Goal: Task Accomplishment & Management: Use online tool/utility

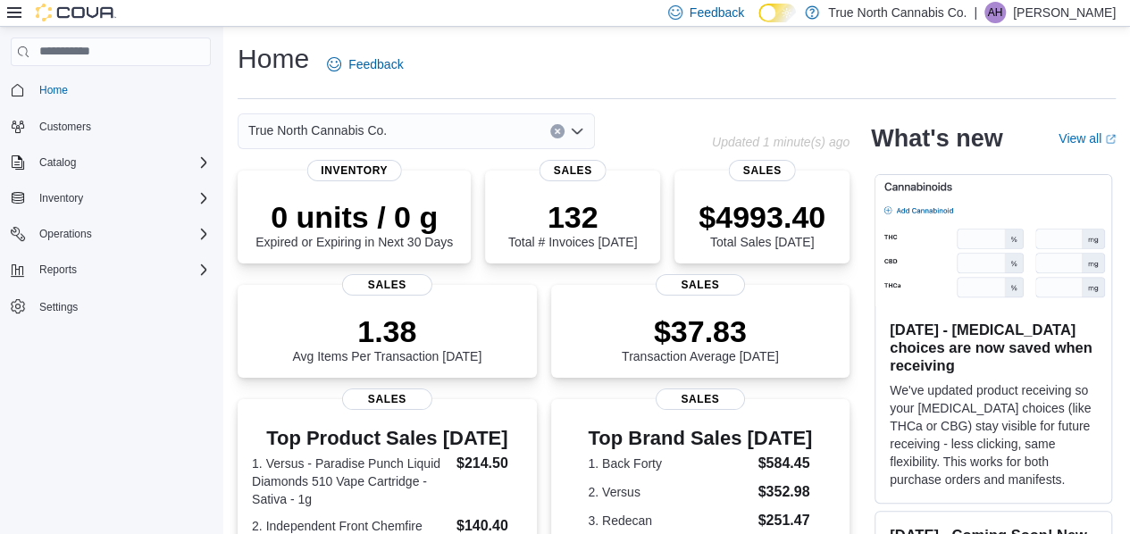
click at [423, 125] on div "True North Cannabis Co." at bounding box center [416, 131] width 357 height 36
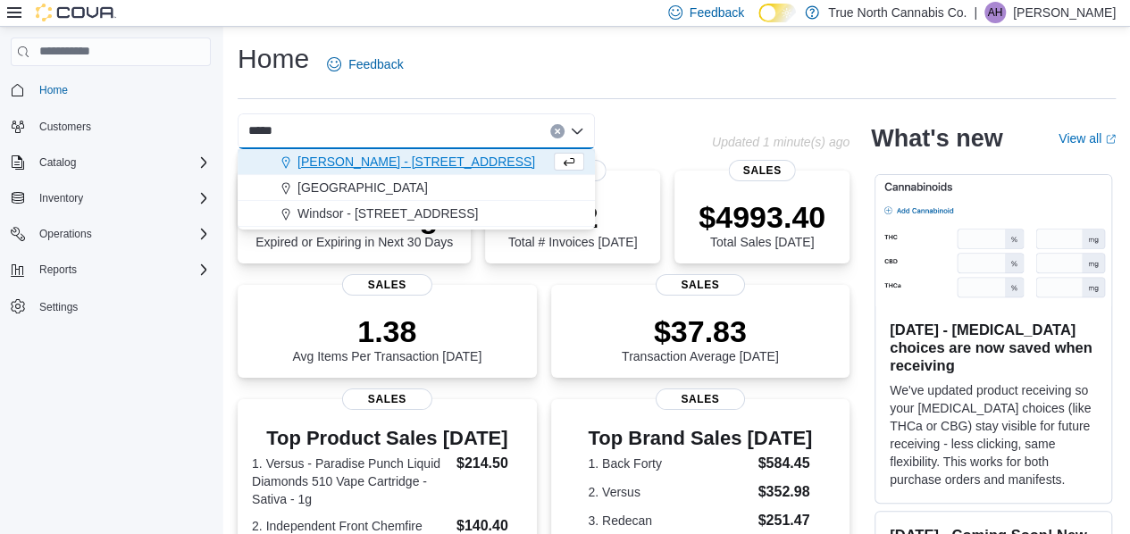
type input "******"
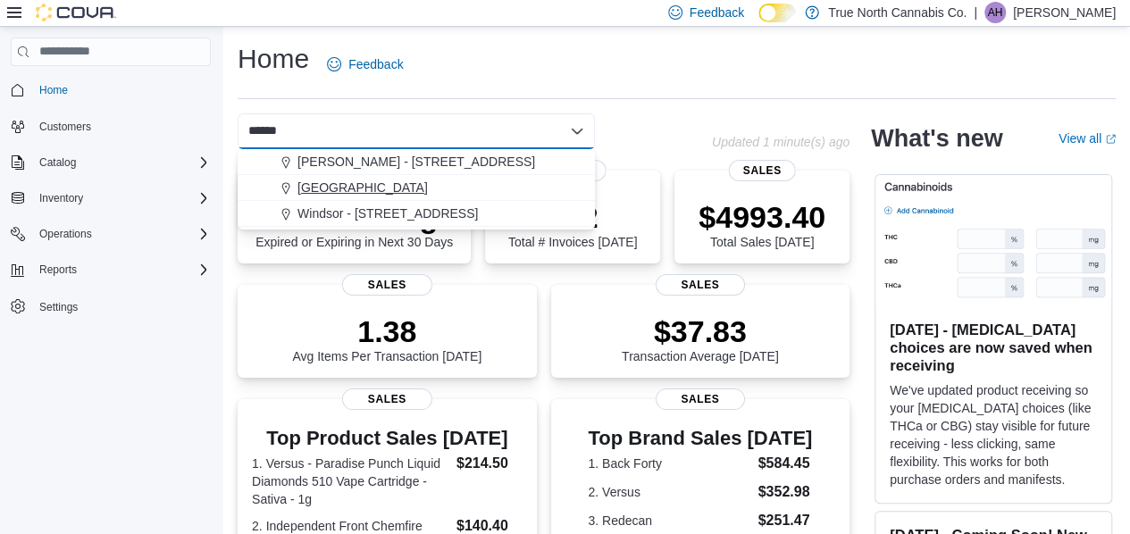
type input "******"
click at [320, 187] on span "[GEOGRAPHIC_DATA]" at bounding box center [362, 188] width 130 height 18
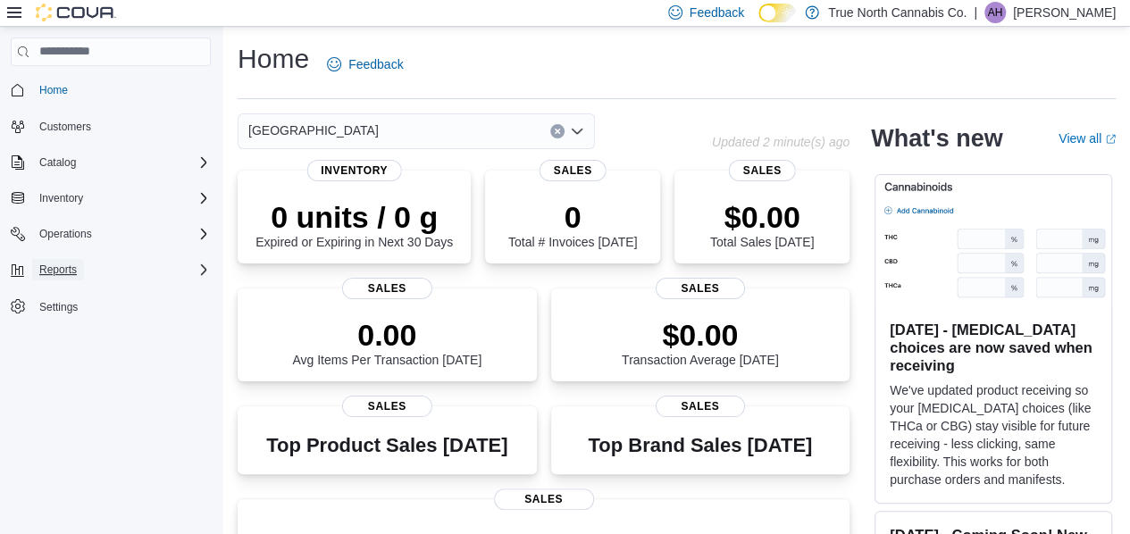
click at [79, 265] on button "Reports" at bounding box center [58, 269] width 52 height 21
click at [53, 344] on span "Reports" at bounding box center [51, 345] width 38 height 14
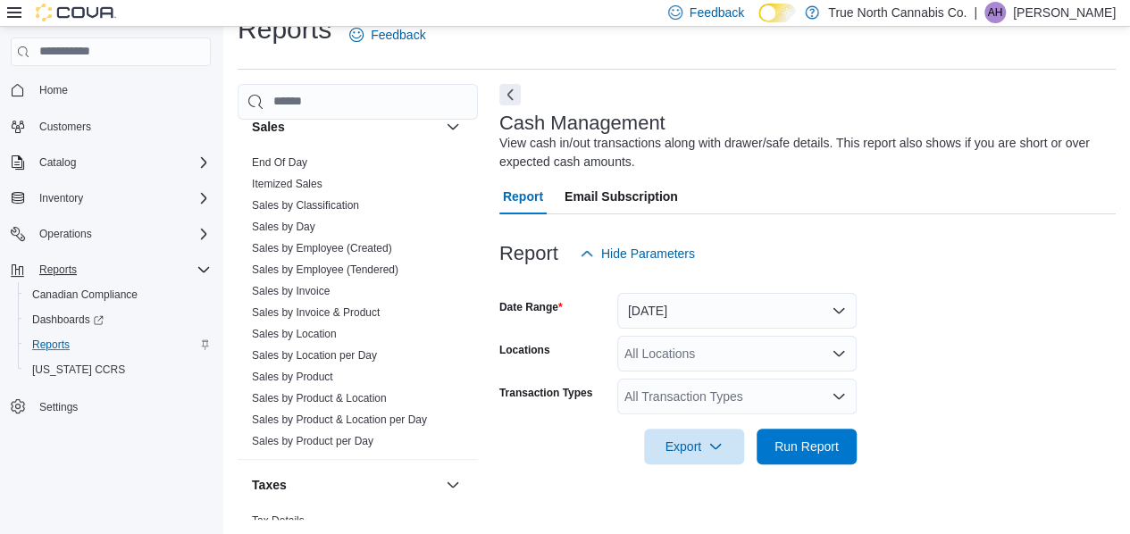
scroll to position [1188, 0]
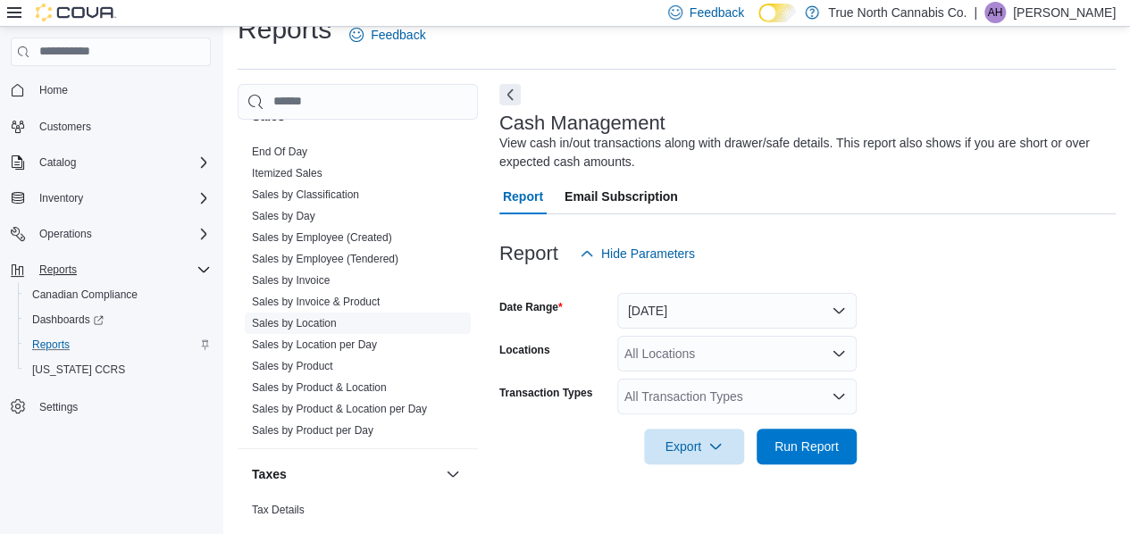
click at [295, 319] on link "Sales by Location" at bounding box center [294, 323] width 85 height 13
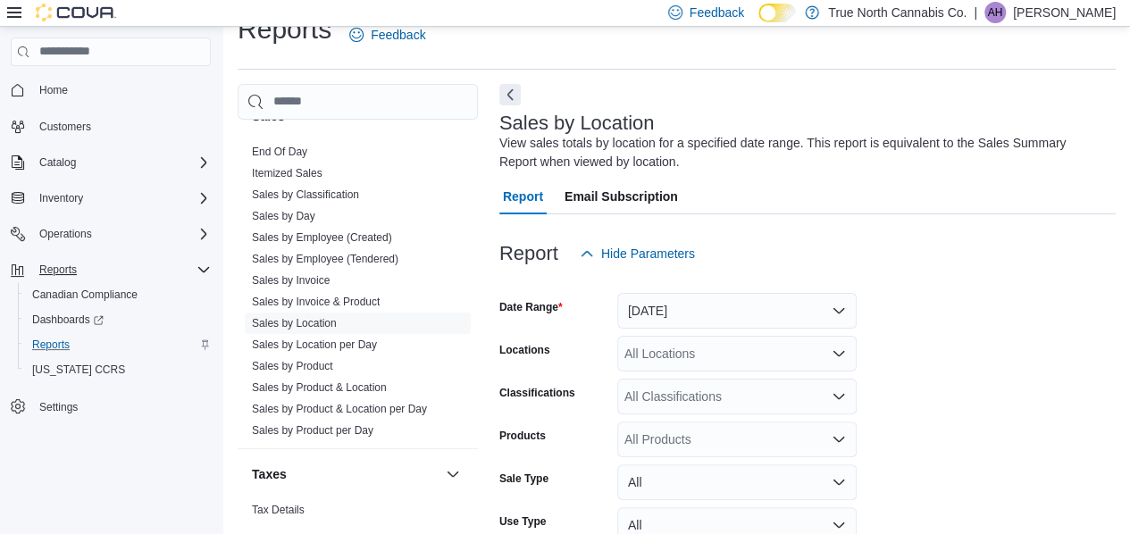
scroll to position [60, 0]
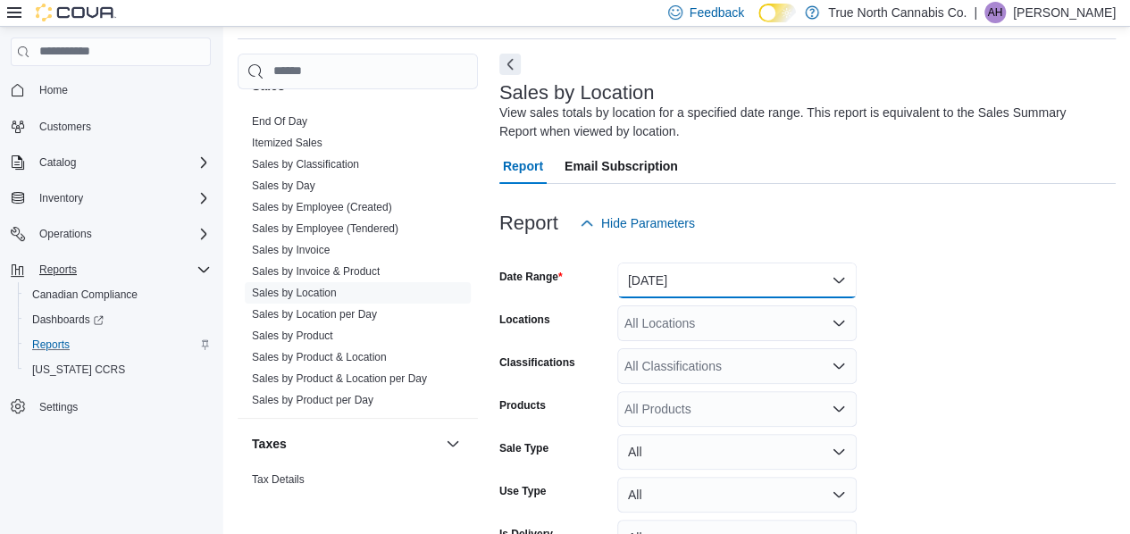
click at [797, 276] on button "[DATE]" at bounding box center [736, 281] width 239 height 36
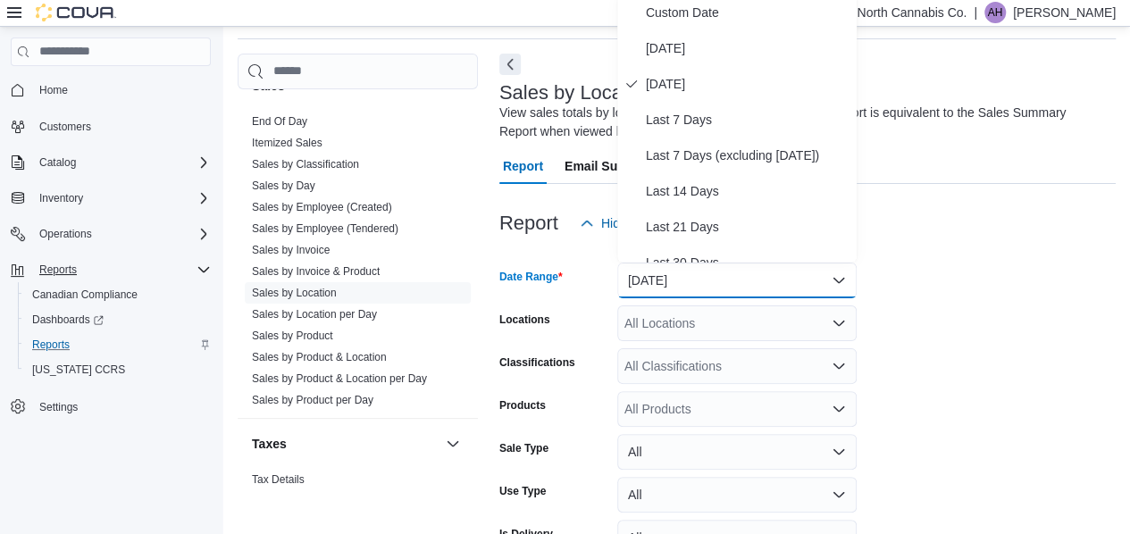
scroll to position [54, 0]
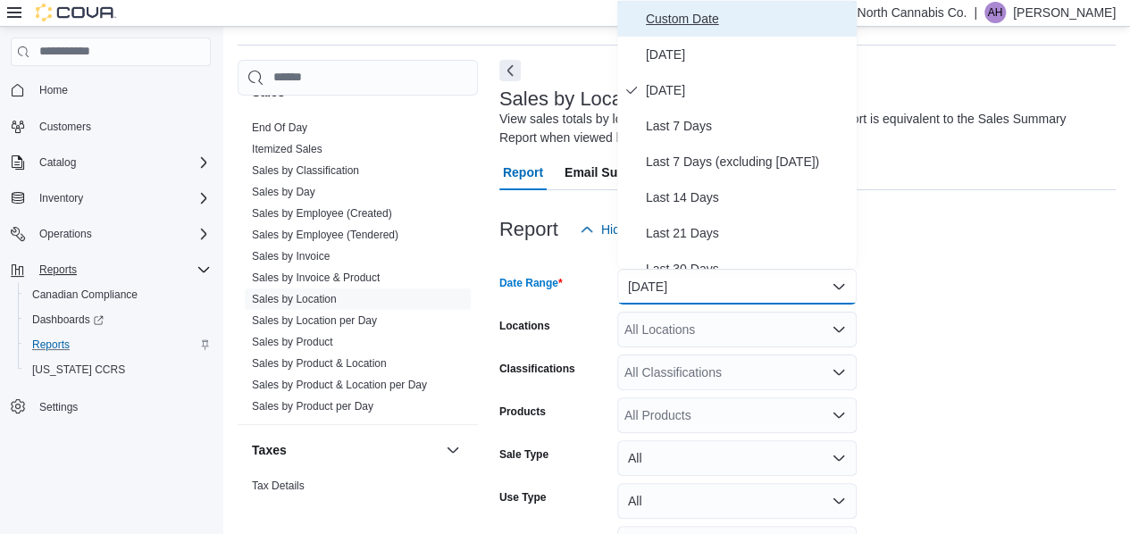
click at [706, 16] on span "Custom Date" at bounding box center [748, 18] width 204 height 21
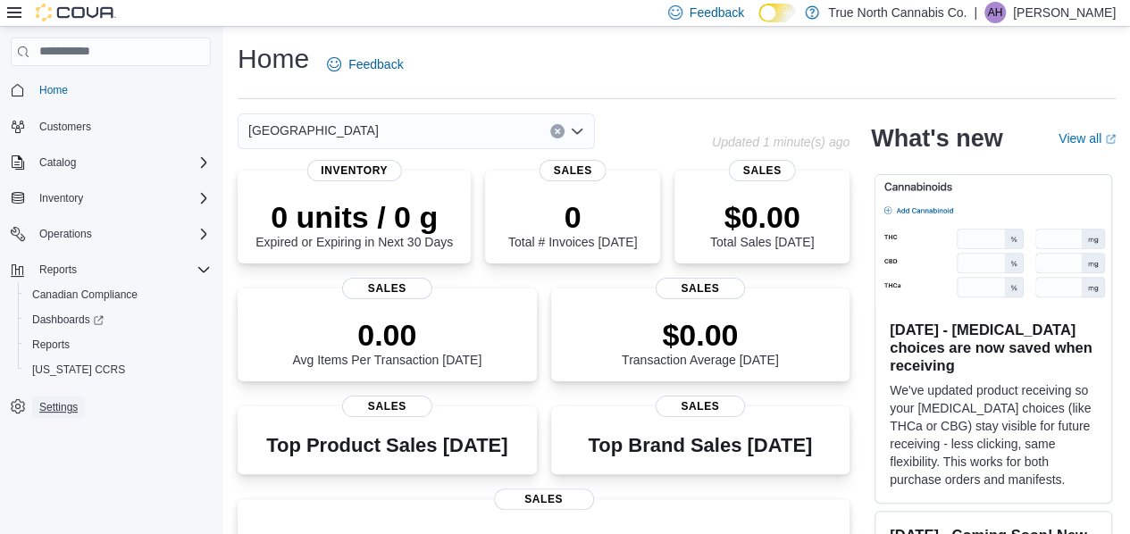
click at [51, 410] on span "Settings" at bounding box center [58, 407] width 38 height 14
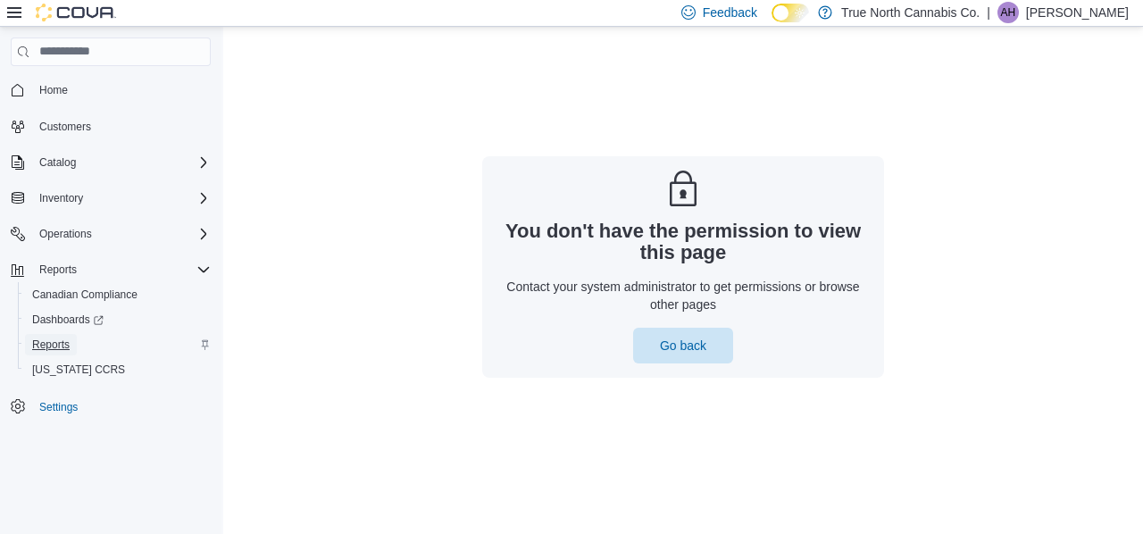
click at [59, 343] on span "Reports" at bounding box center [51, 345] width 38 height 14
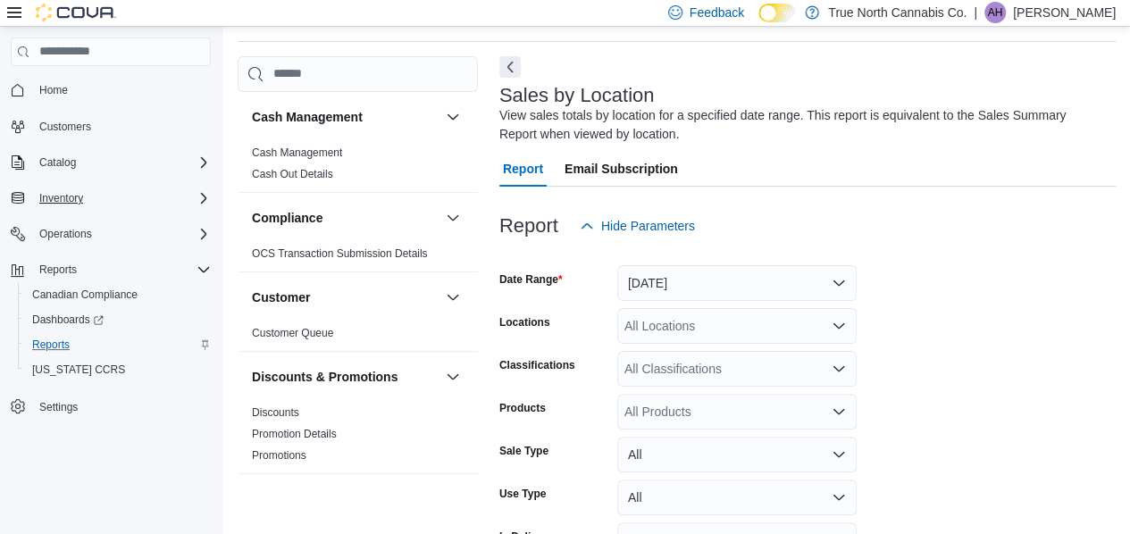
scroll to position [60, 0]
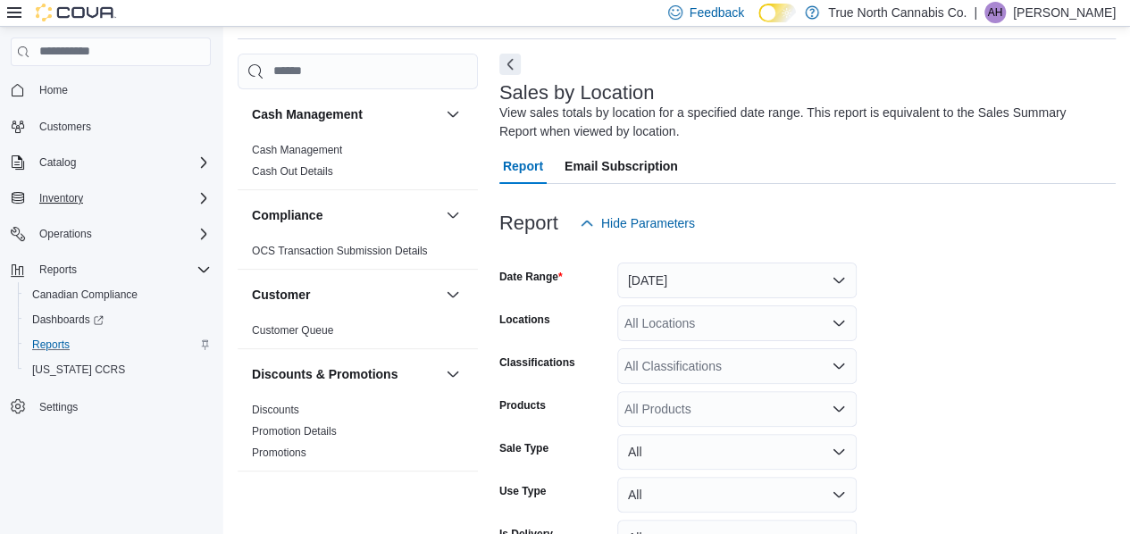
click at [116, 197] on div "Inventory" at bounding box center [121, 198] width 179 height 21
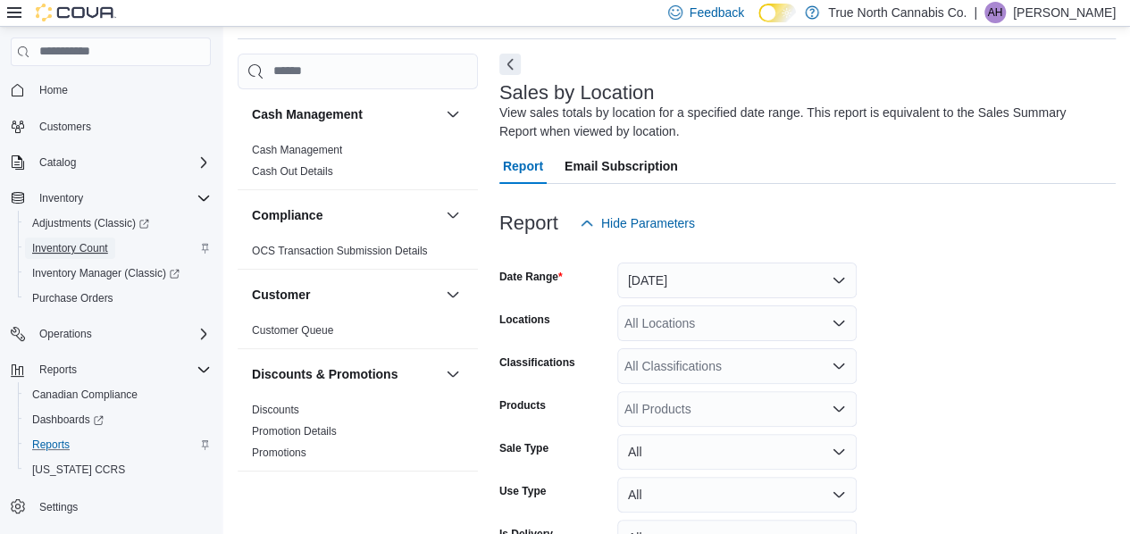
click at [98, 247] on span "Inventory Count" at bounding box center [70, 248] width 76 height 14
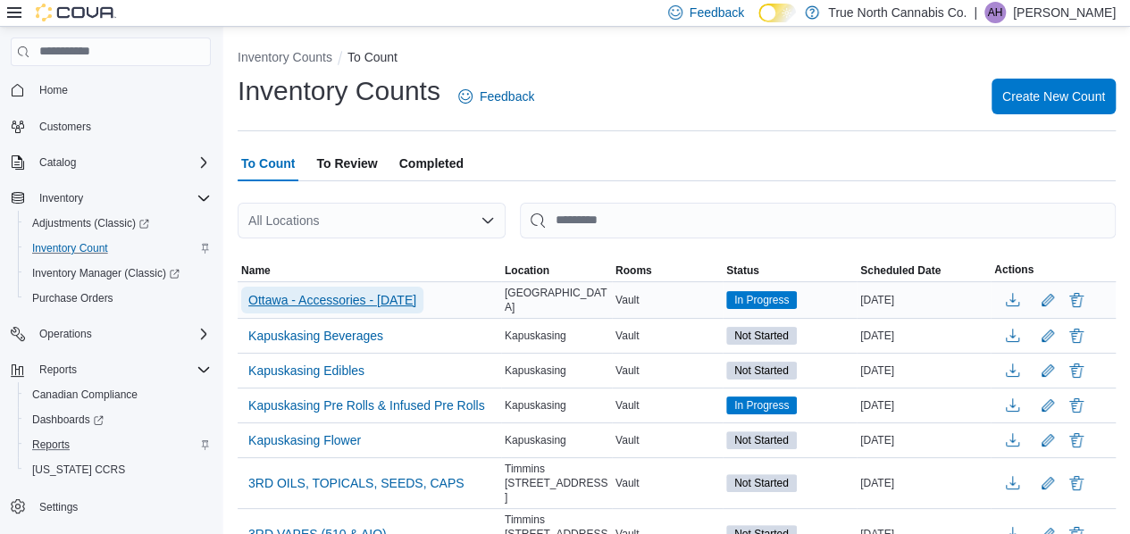
click at [416, 303] on span "Ottawa - Accessories - September 2025" at bounding box center [332, 300] width 168 height 18
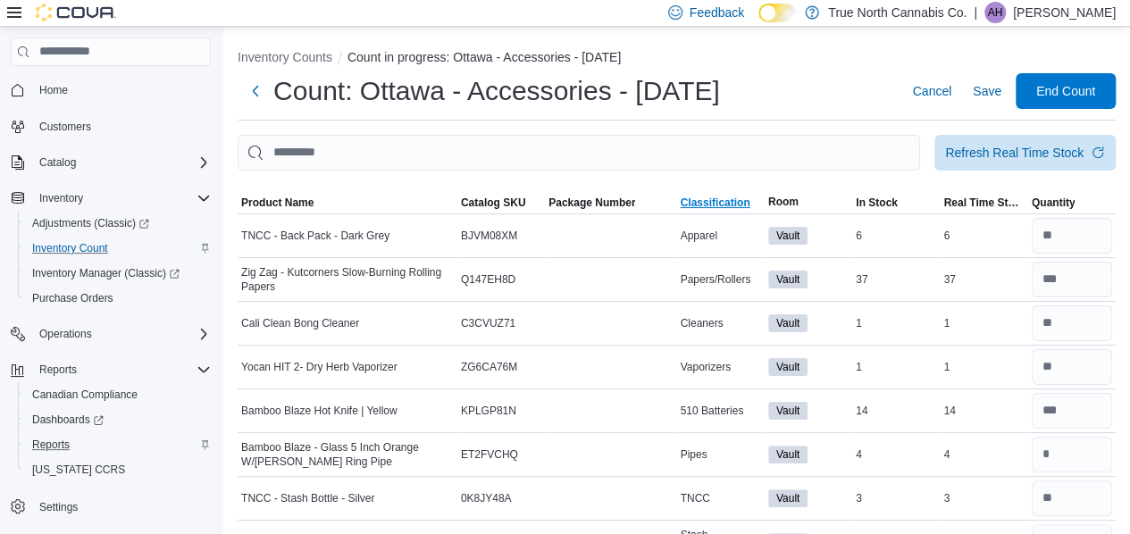
click at [734, 200] on span "Classification" at bounding box center [715, 203] width 70 height 14
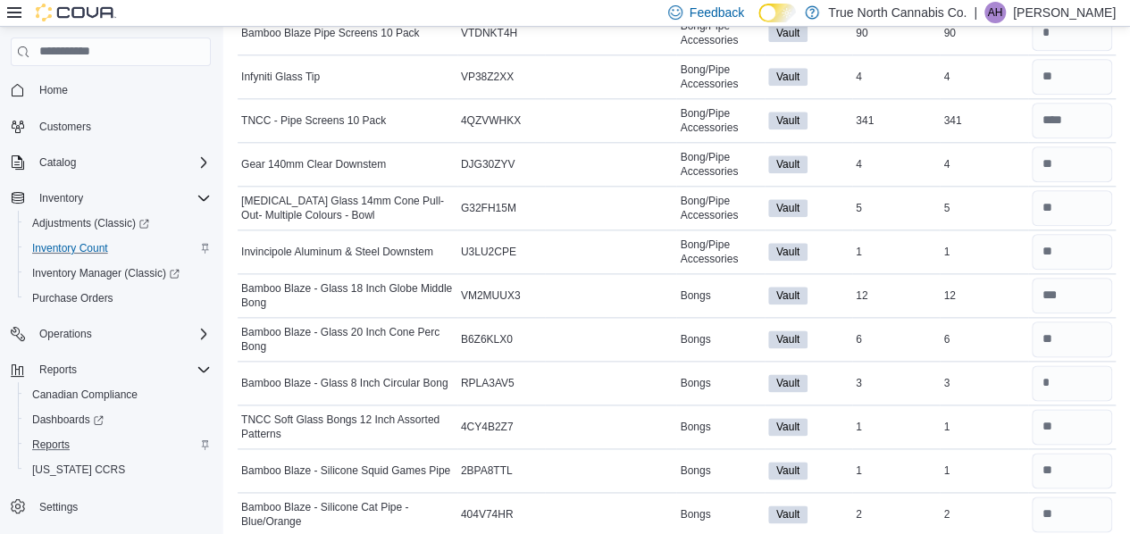
scroll to position [981, 0]
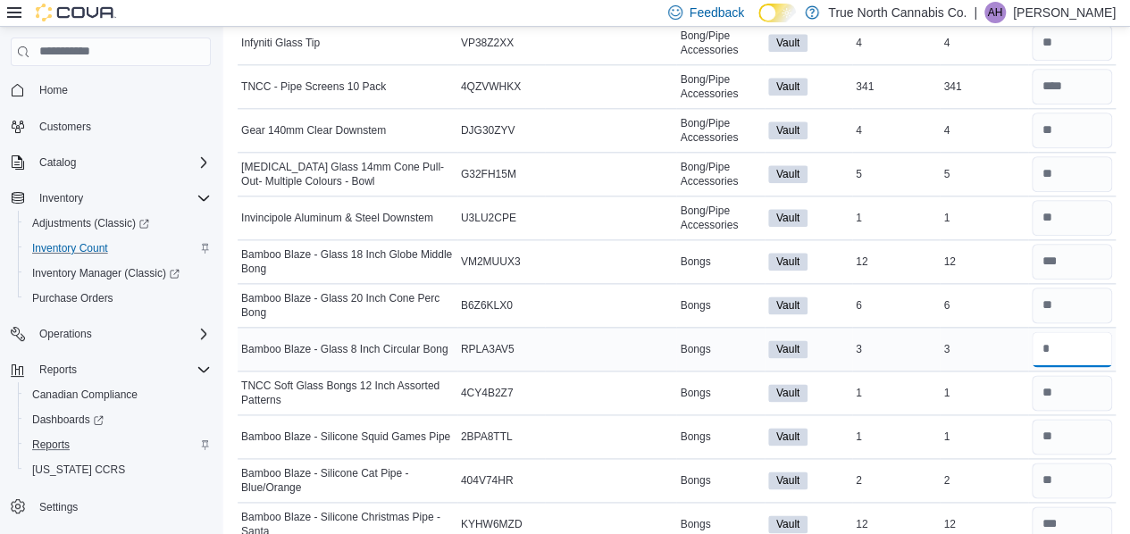
click at [1062, 342] on input "number" at bounding box center [1072, 349] width 80 height 36
type input "*"
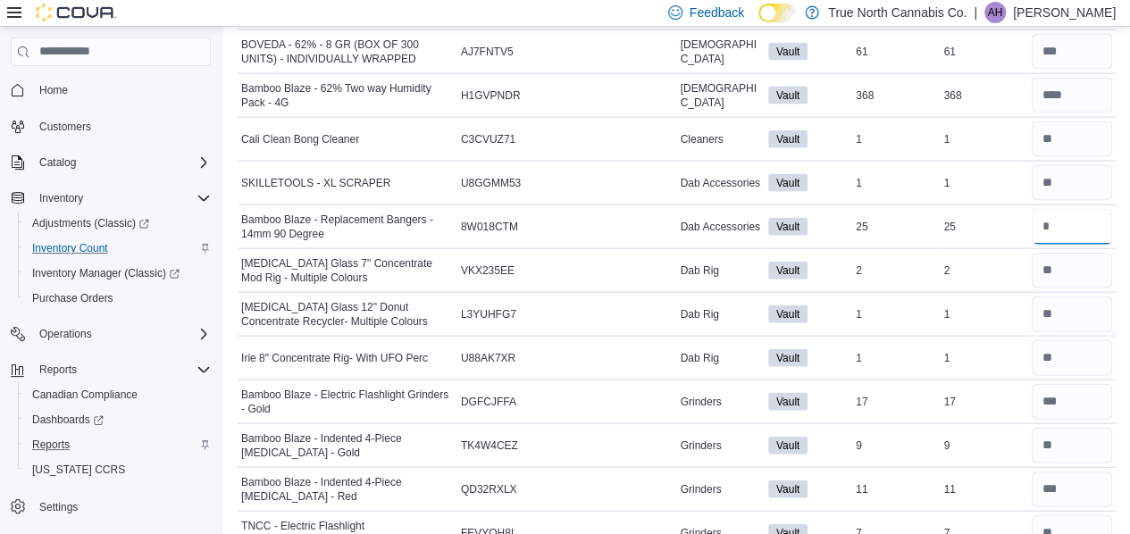
scroll to position [1882, 0]
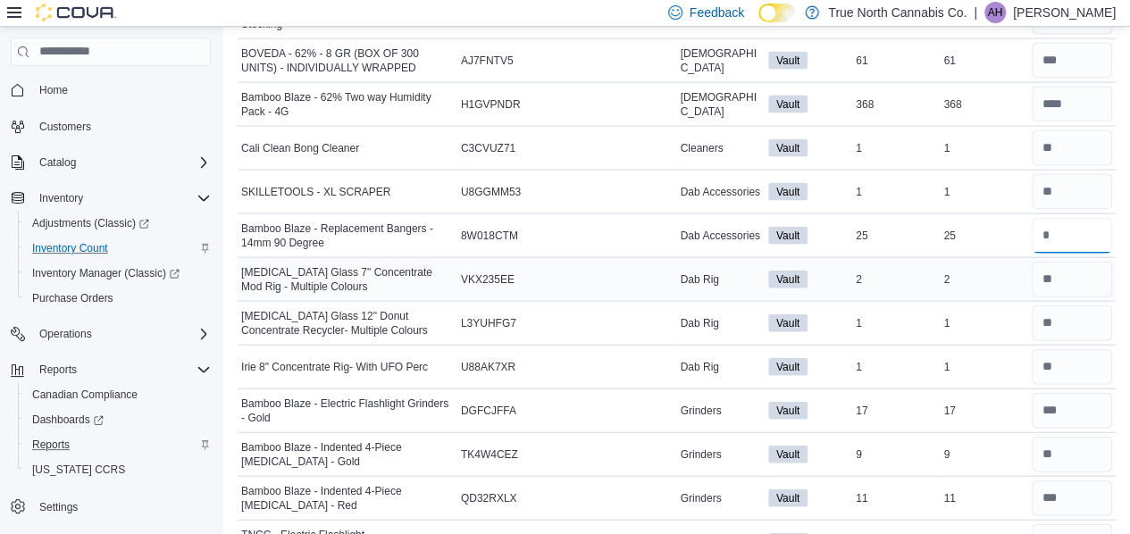
type input "**"
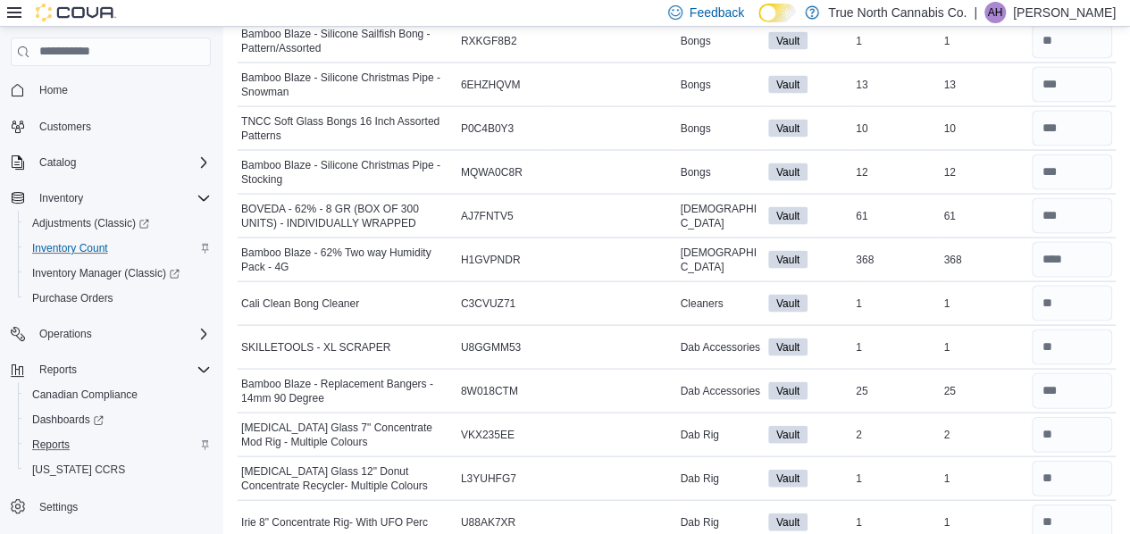
scroll to position [0, 0]
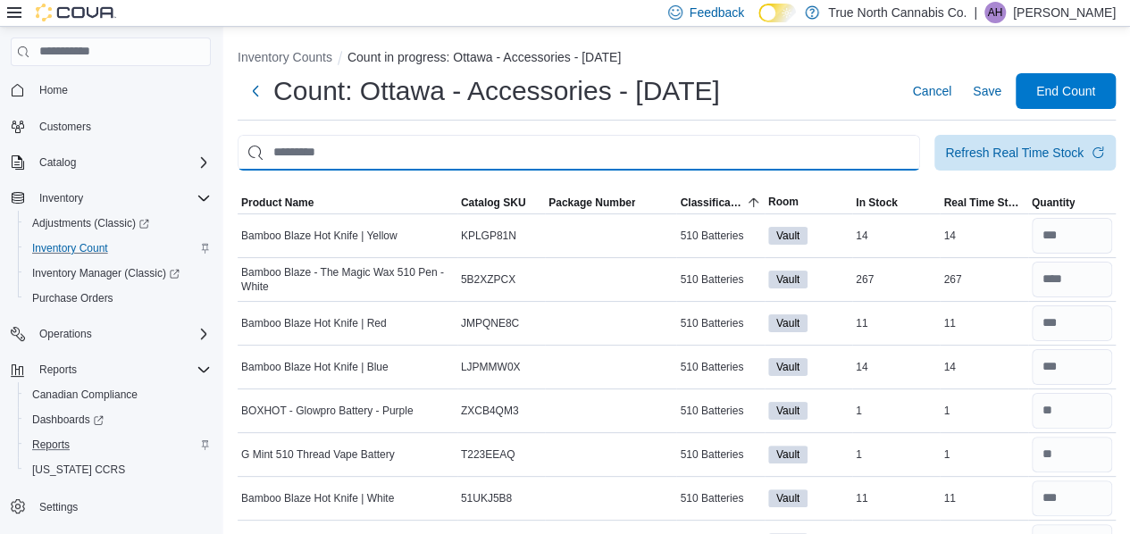
click at [457, 144] on input "This is a search bar. After typing your query, hit enter to filter the results …" at bounding box center [579, 153] width 682 height 36
type input "********"
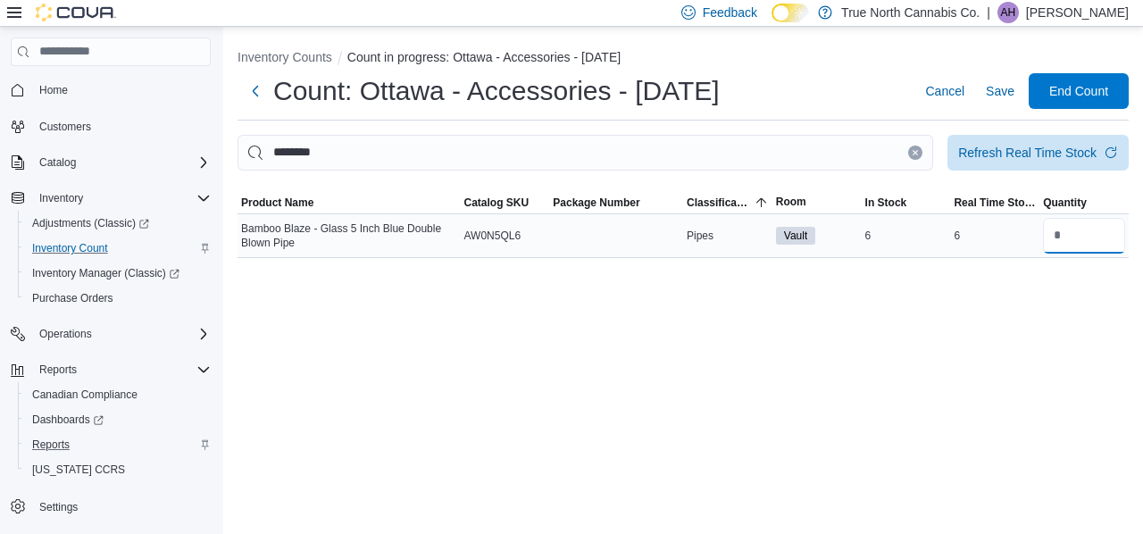
click at [1081, 234] on input "number" at bounding box center [1084, 236] width 82 height 36
type input "*"
click at [1059, 343] on div "Inventory Counts Count in progress: Ottawa - Accessories - September 2025 Count…" at bounding box center [683, 280] width 920 height 507
click at [914, 149] on icon "Clear input" at bounding box center [915, 152] width 7 height 7
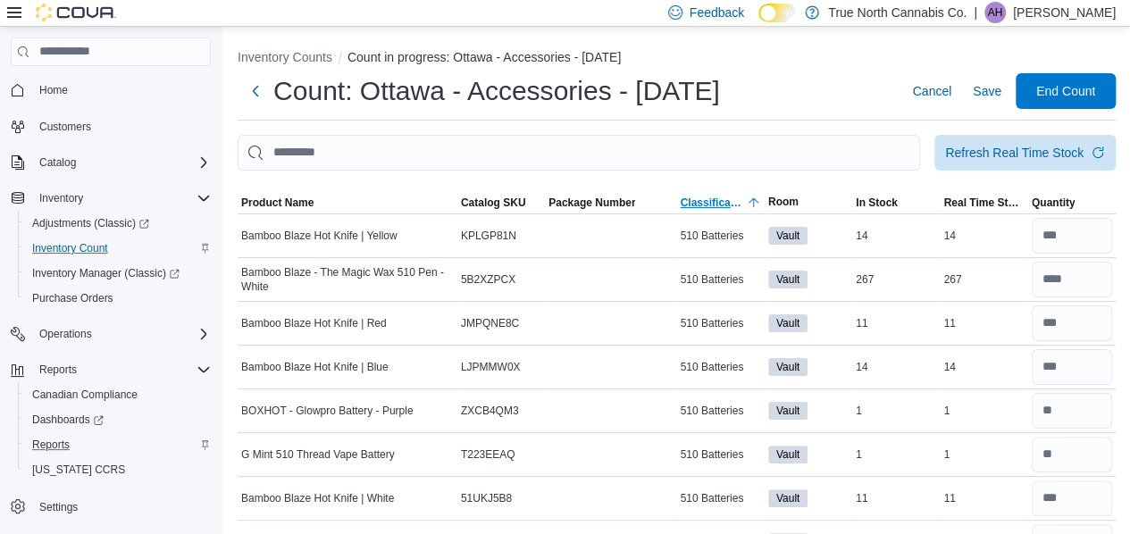
click at [731, 201] on span "Classification" at bounding box center [711, 203] width 63 height 14
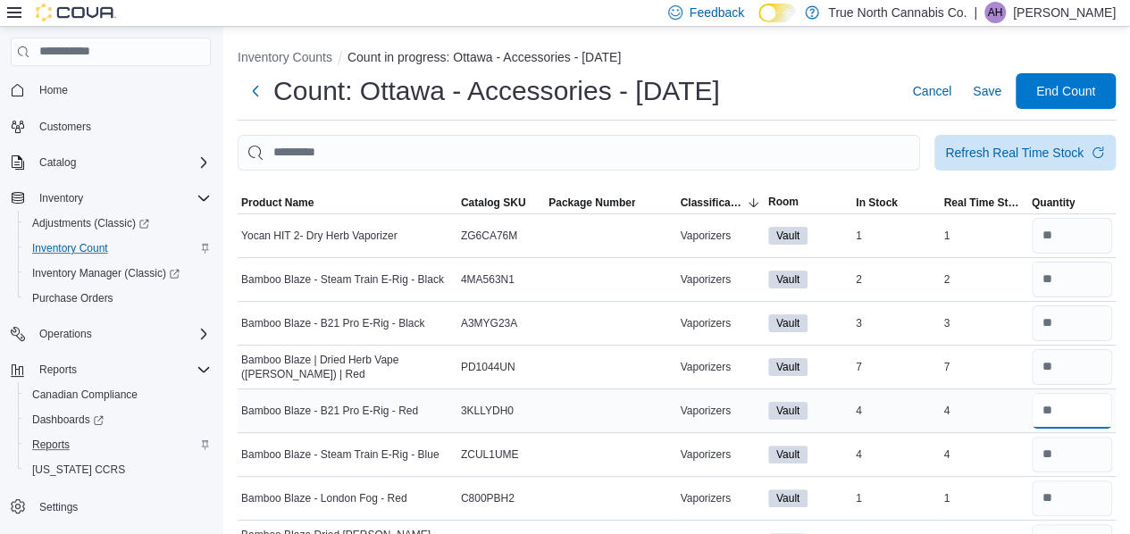
click at [1074, 406] on input "number" at bounding box center [1072, 411] width 80 height 36
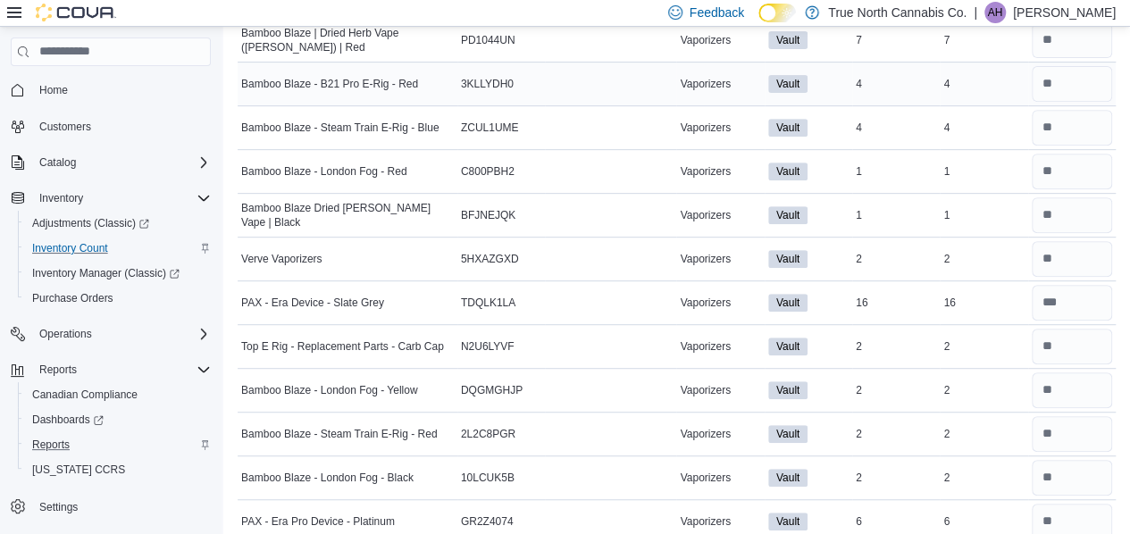
scroll to position [620, 0]
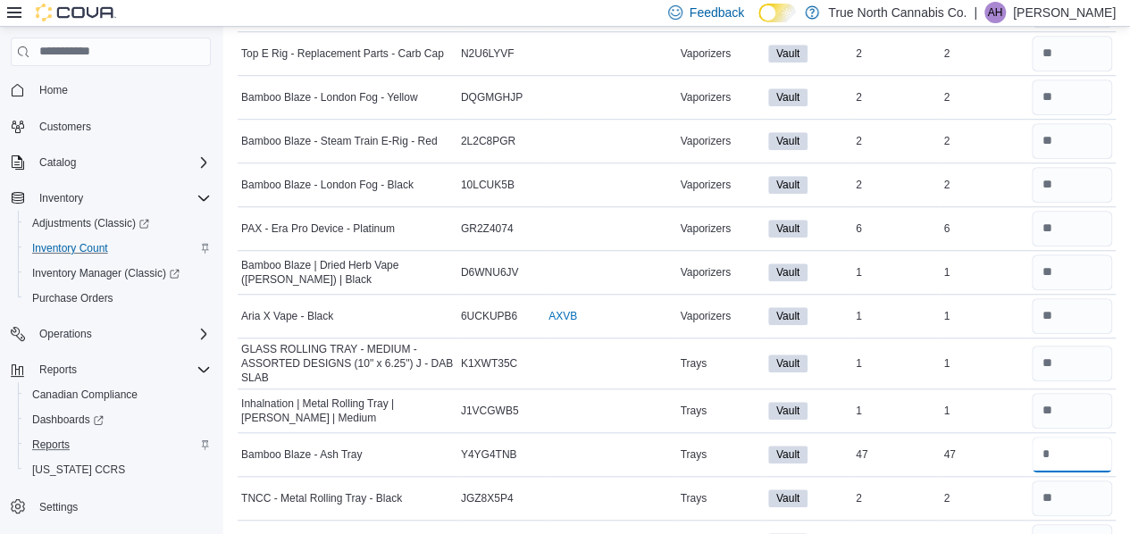
type input "**"
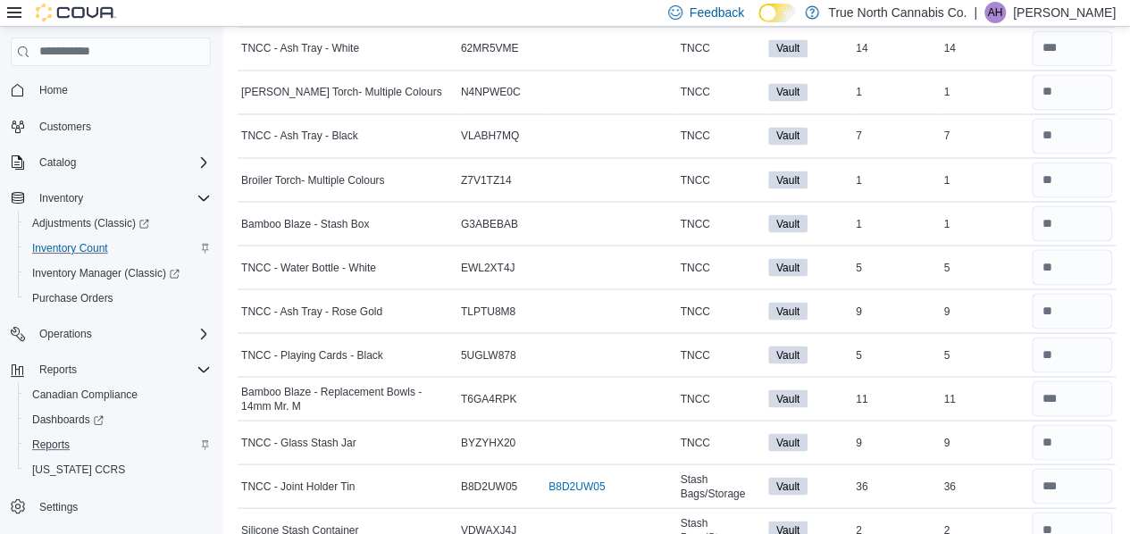
scroll to position [1843, 0]
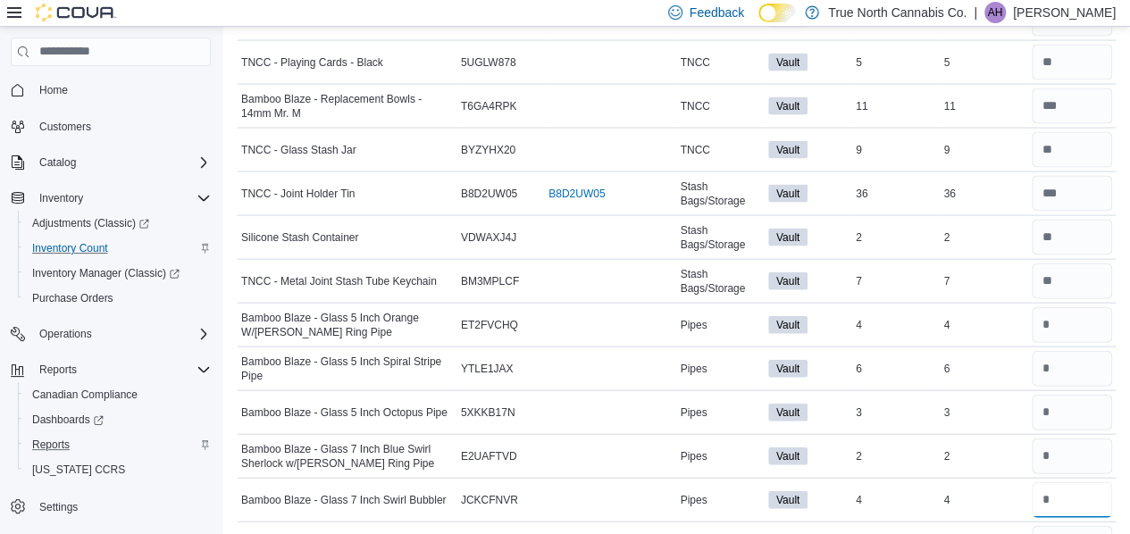
type input "*"
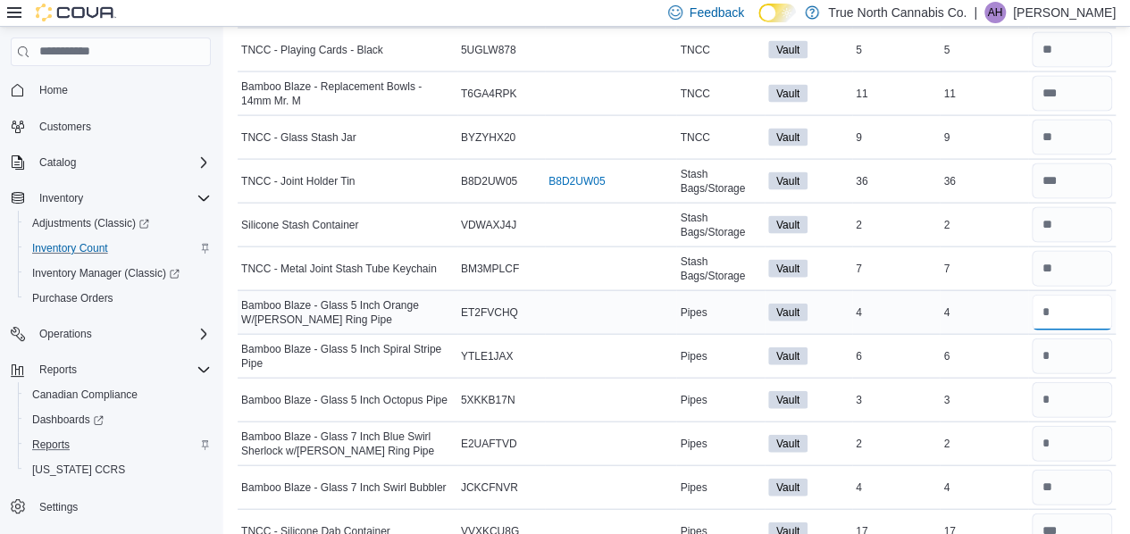
click at [1062, 295] on input "number" at bounding box center [1072, 313] width 80 height 36
click at [1065, 474] on input "number" at bounding box center [1072, 488] width 80 height 36
type input "*"
click at [1074, 298] on input "number" at bounding box center [1072, 313] width 80 height 36
click at [1075, 474] on input "number" at bounding box center [1072, 488] width 80 height 36
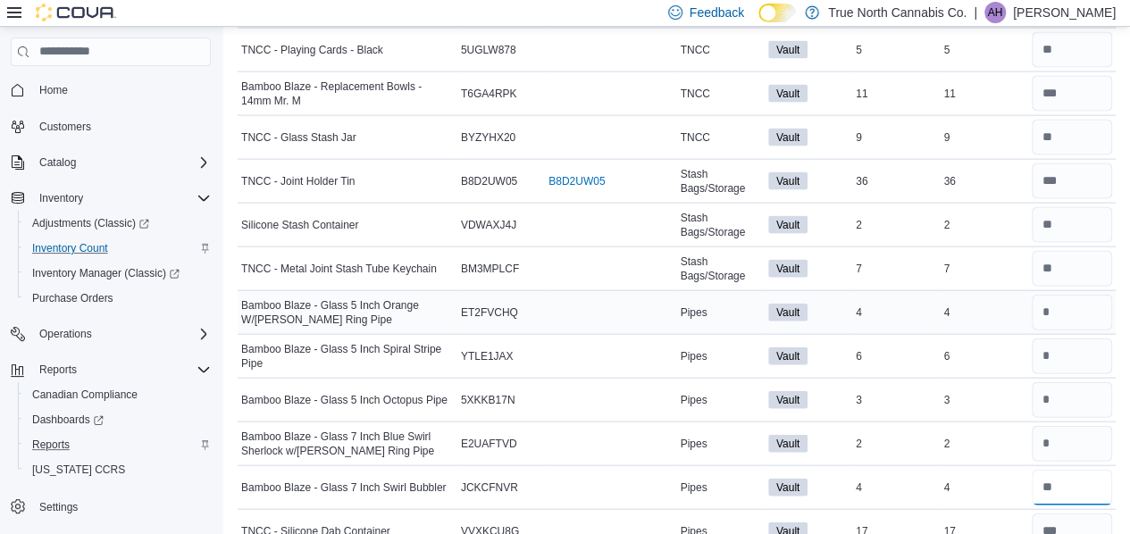
type input "*"
click at [1051, 296] on input "number" at bounding box center [1072, 313] width 80 height 36
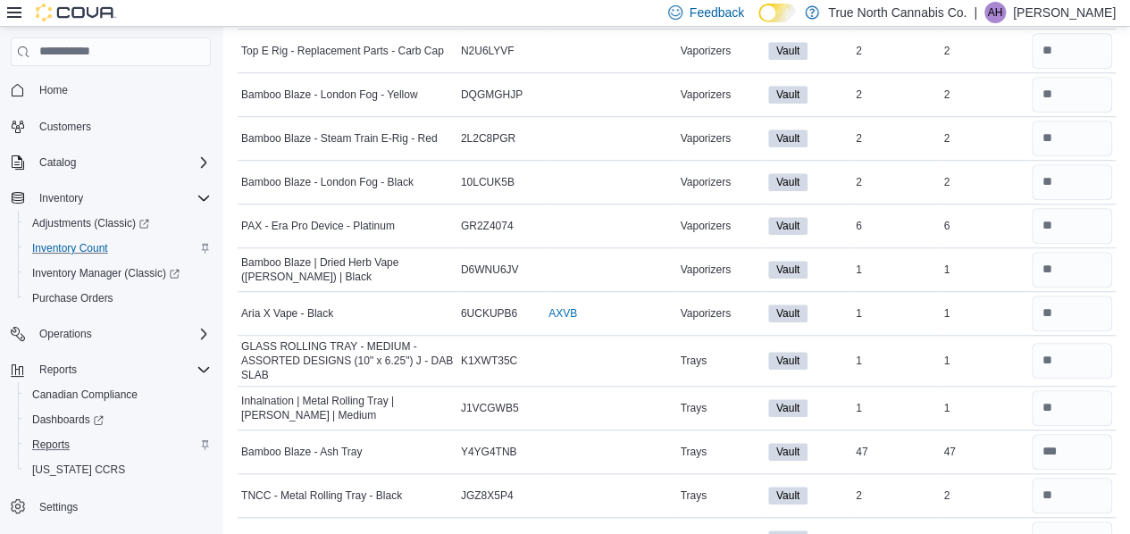
scroll to position [0, 0]
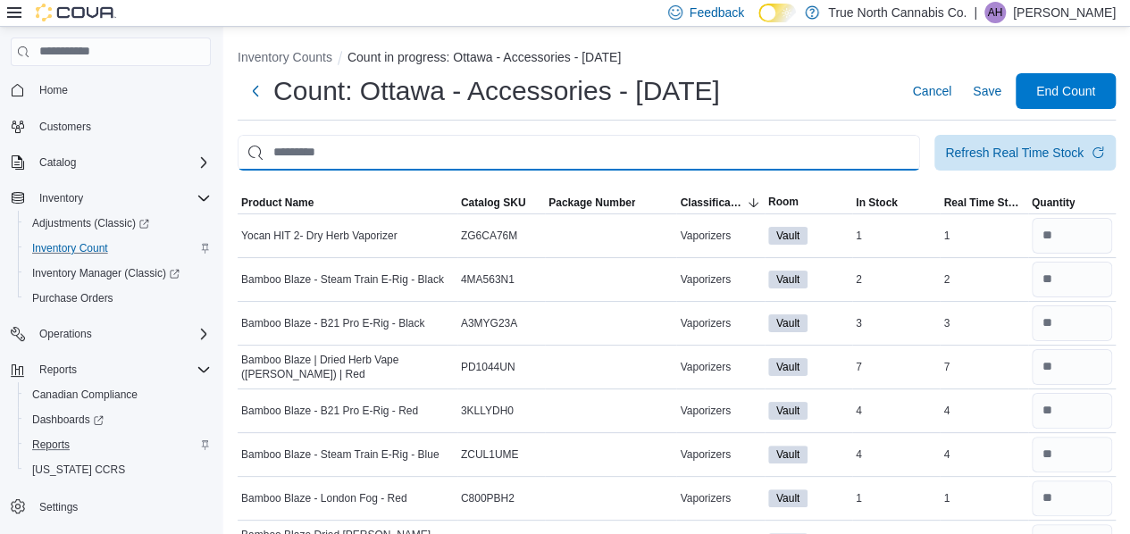
click at [305, 155] on input "This is a search bar. After typing your query, hit enter to filter the results …" at bounding box center [579, 153] width 682 height 36
type input "********"
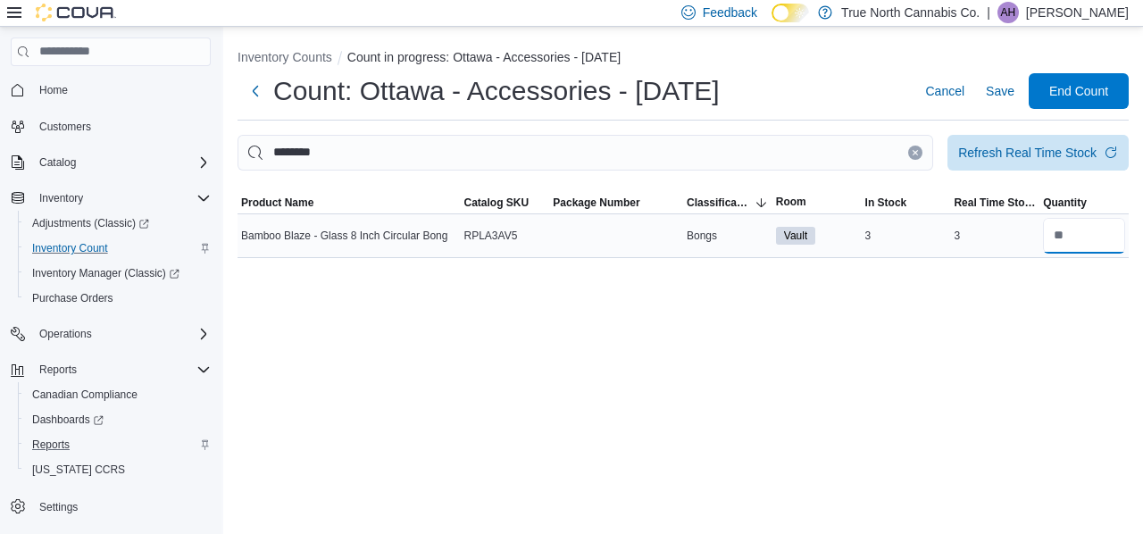
click at [1060, 236] on input "number" at bounding box center [1084, 236] width 82 height 36
type input "*"
click at [916, 155] on icon "Clear input" at bounding box center [915, 152] width 7 height 7
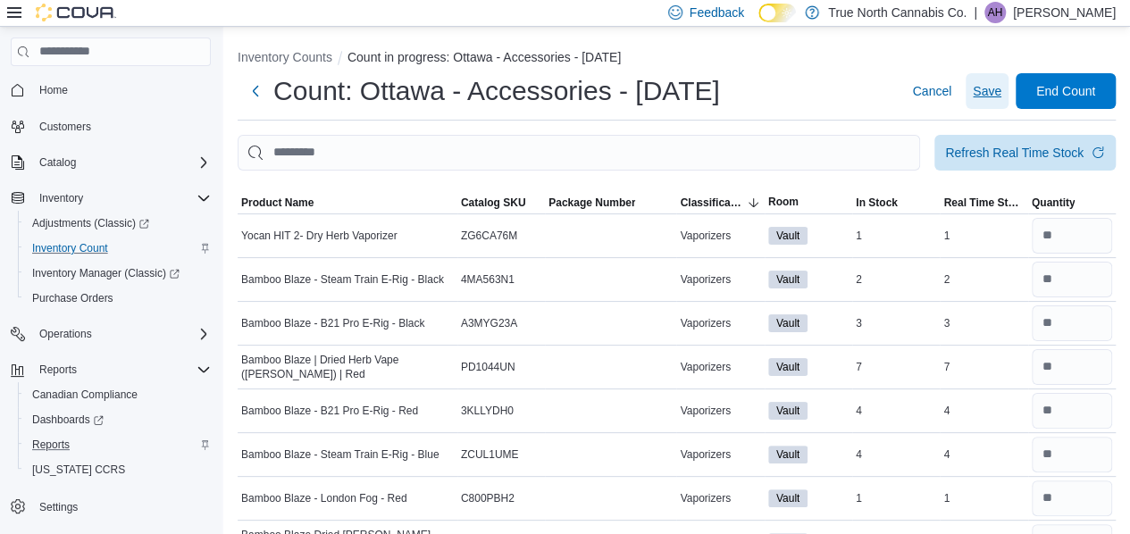
click at [1001, 88] on span "Save" at bounding box center [987, 91] width 29 height 18
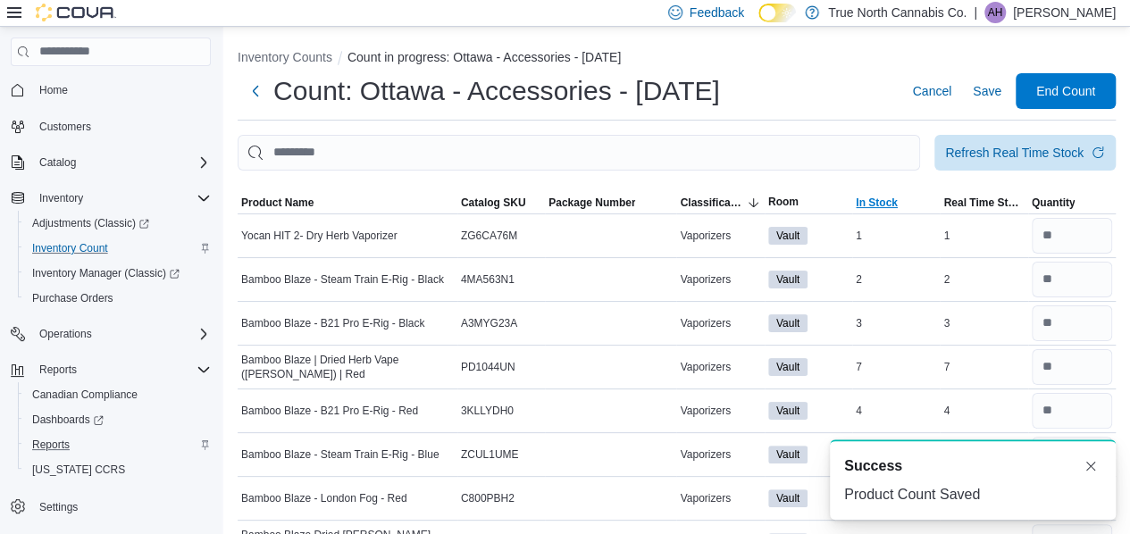
click at [877, 204] on span "In Stock" at bounding box center [877, 203] width 42 height 14
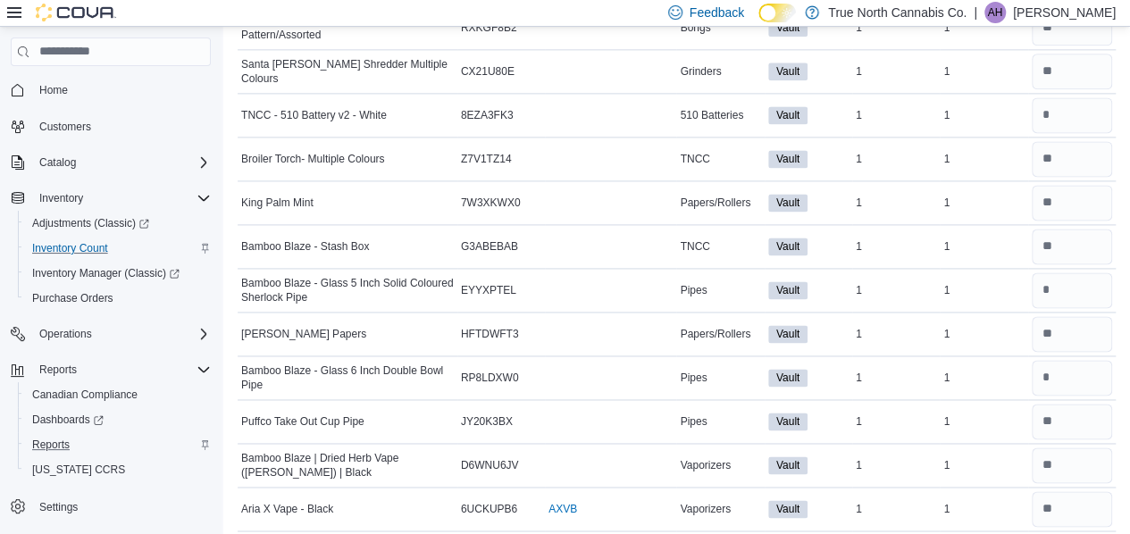
scroll to position [1181, 0]
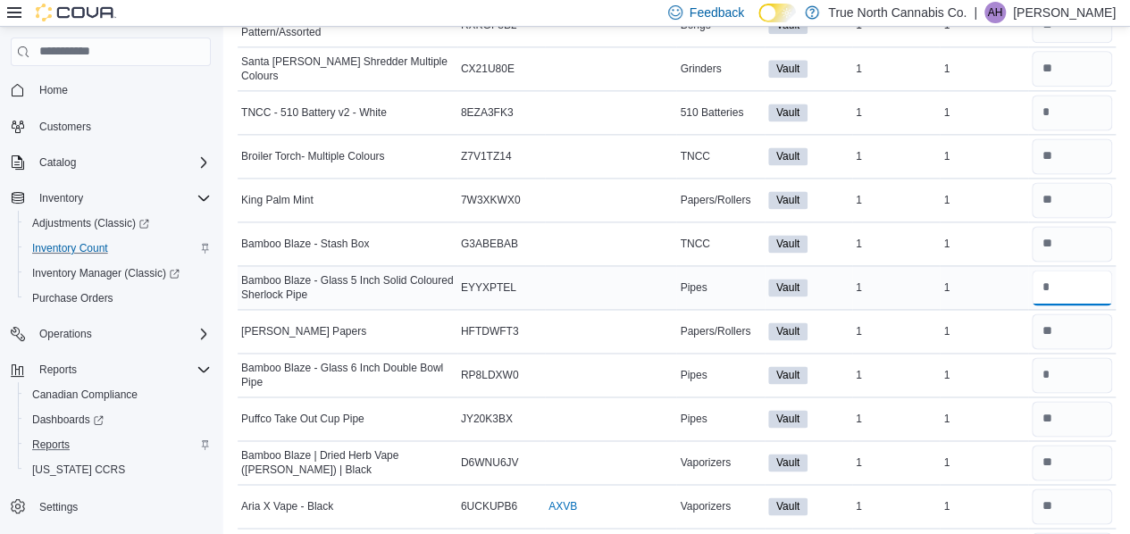
click at [1068, 274] on input "number" at bounding box center [1072, 288] width 80 height 36
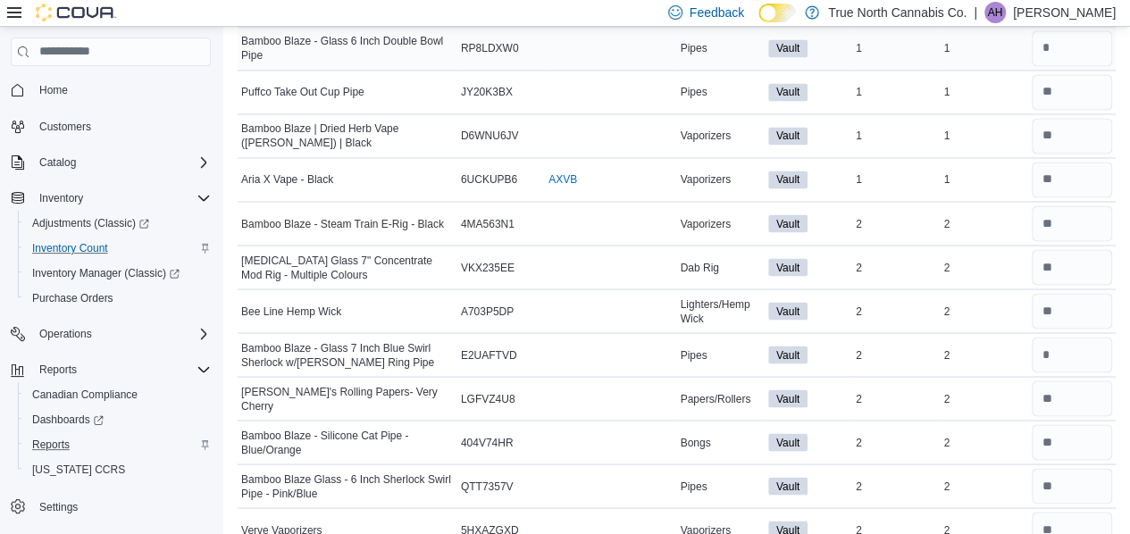
scroll to position [1801, 0]
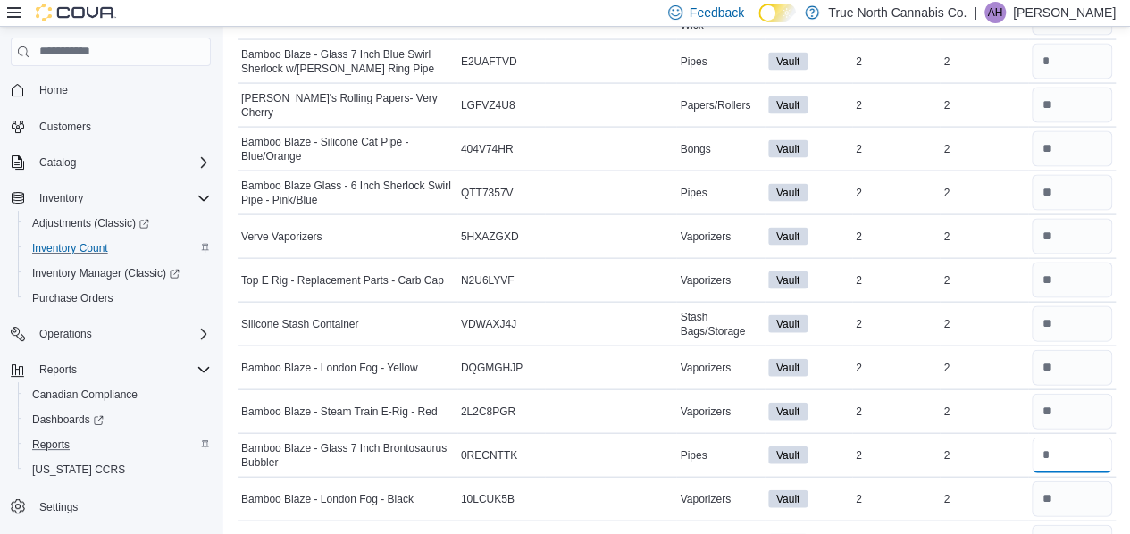
type input "*"
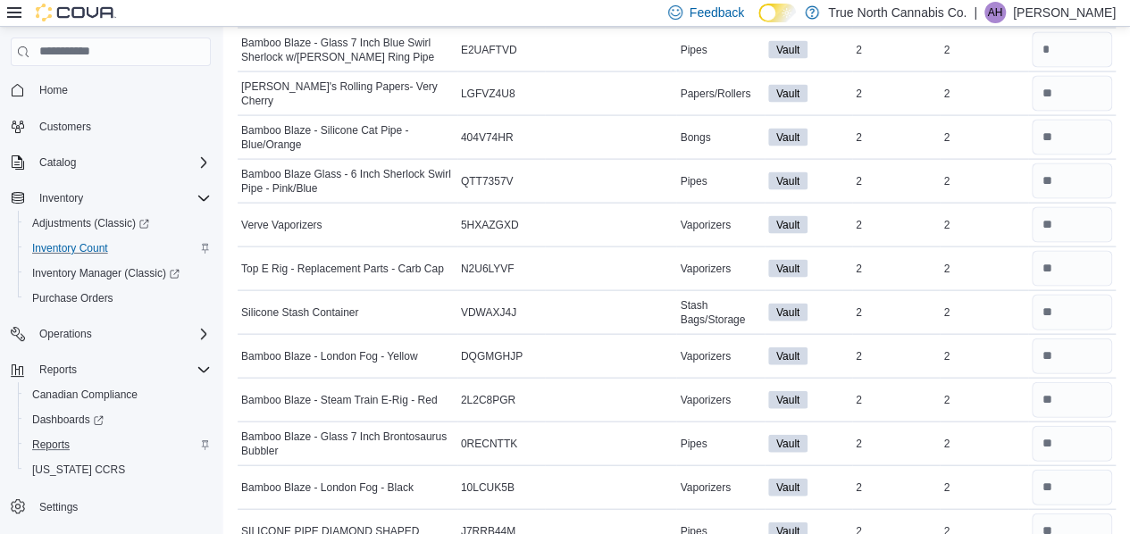
scroll to position [2104, 0]
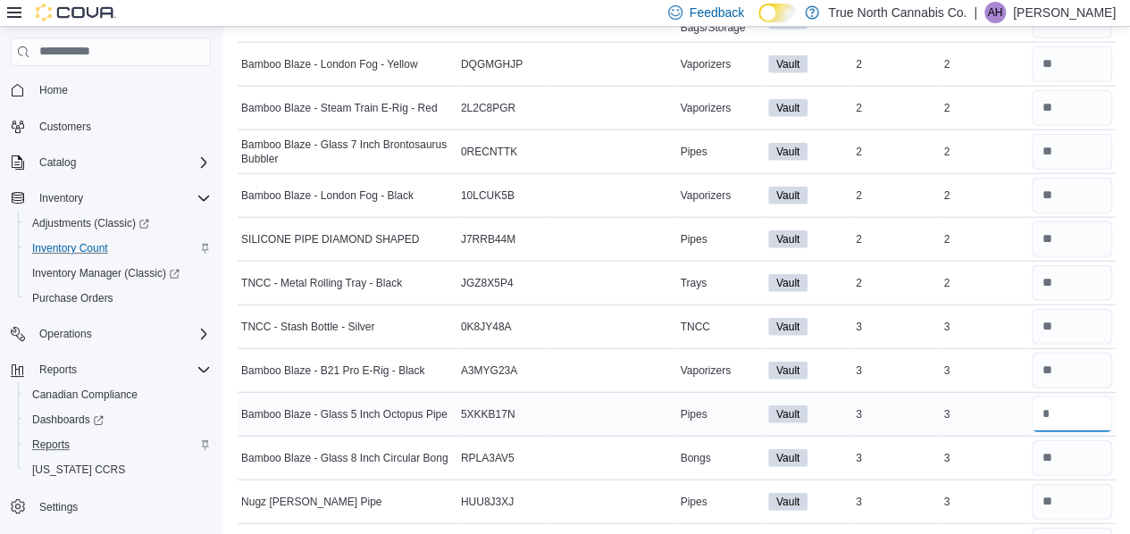
click at [1065, 397] on input "number" at bounding box center [1072, 415] width 80 height 36
type input "*"
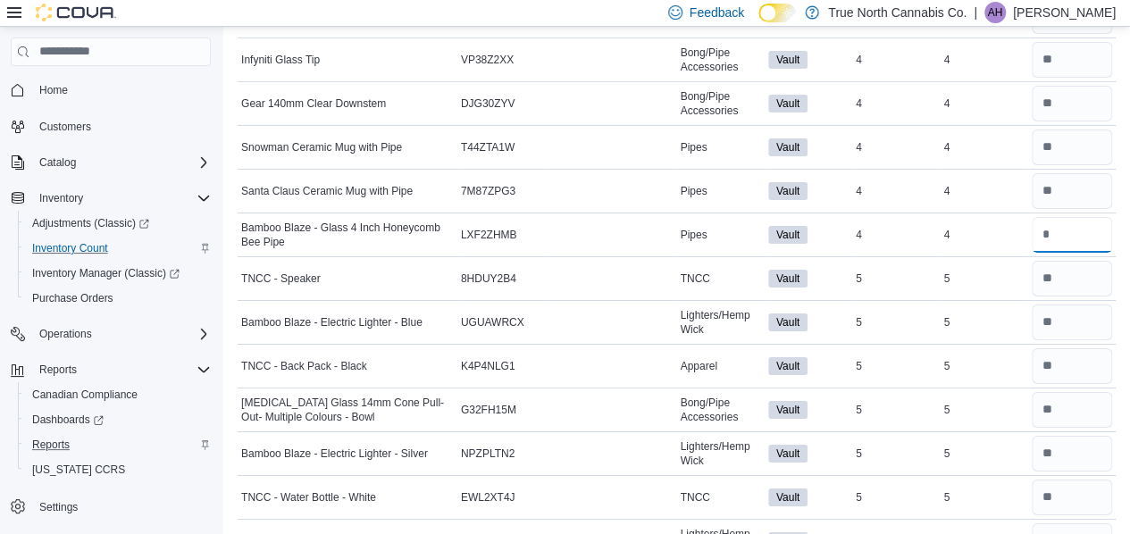
scroll to position [3045, 0]
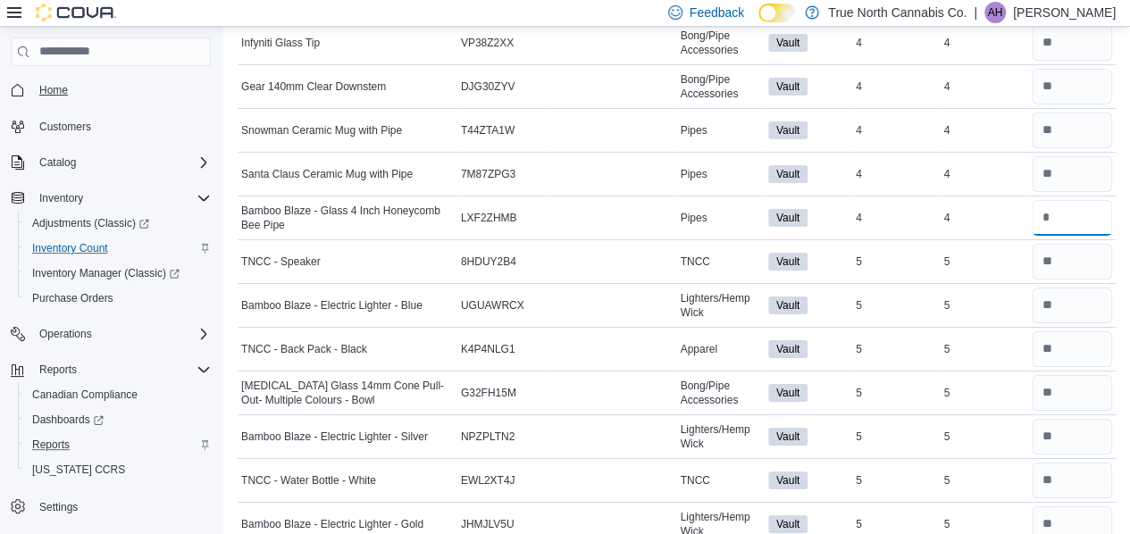
type input "*"
click at [1108, 244] on input "number" at bounding box center [1072, 262] width 80 height 36
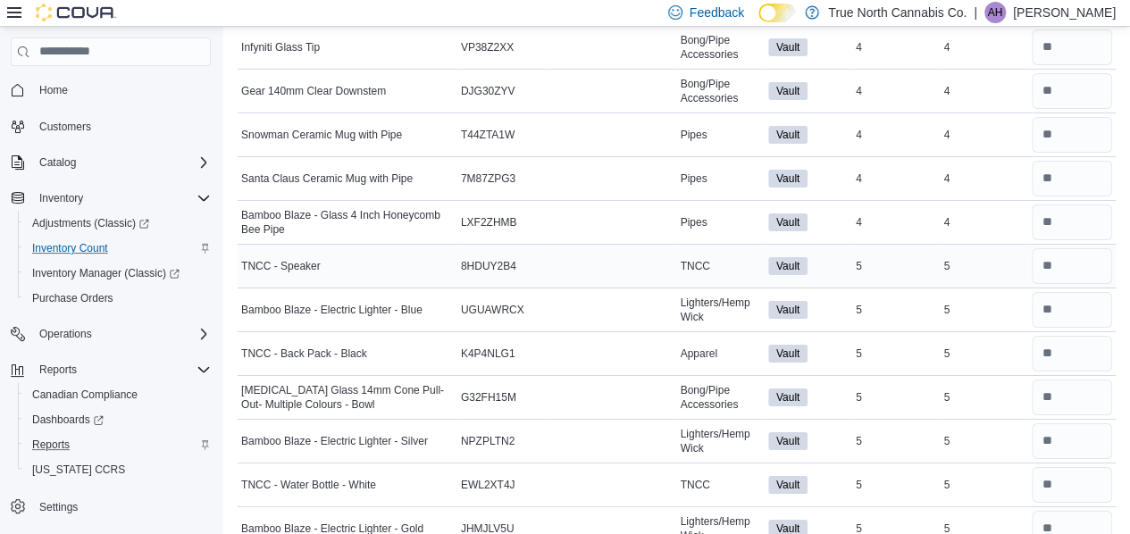
click at [1027, 258] on td "Real Time Stock 5" at bounding box center [984, 266] width 88 height 44
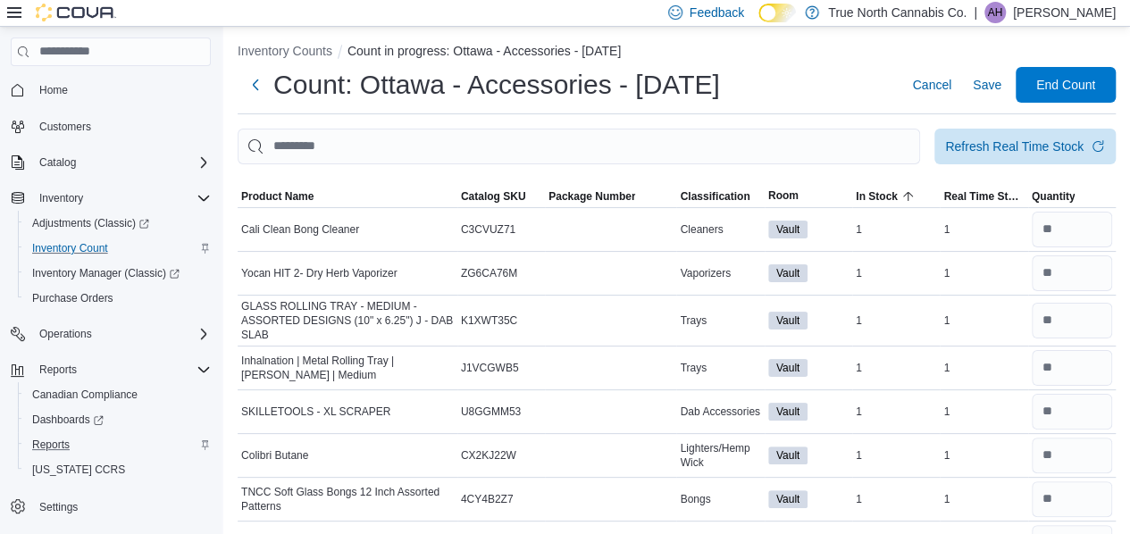
scroll to position [0, 0]
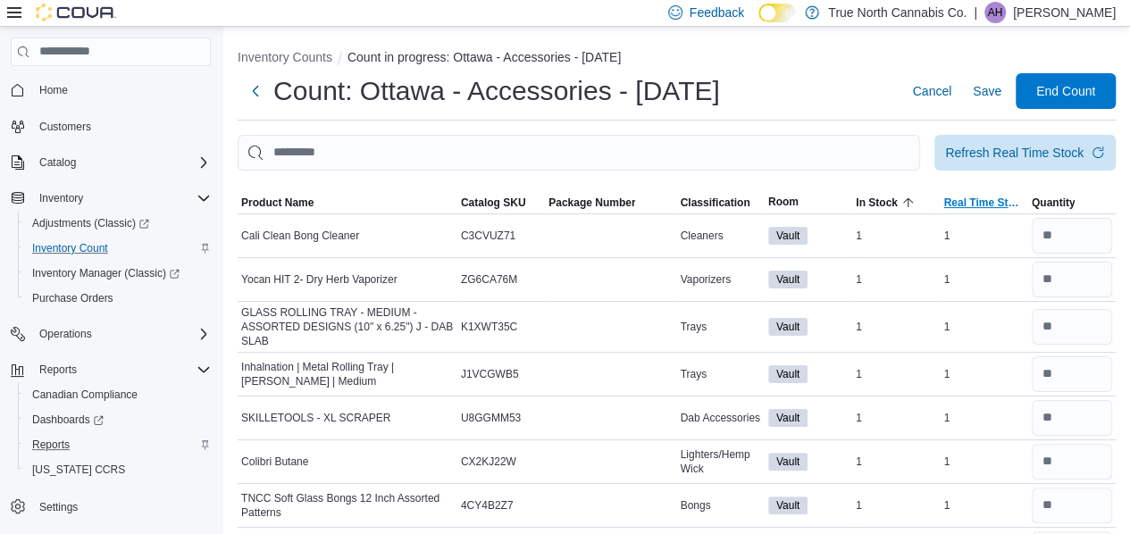
click at [963, 197] on span "Real Time Stock" at bounding box center [983, 203] width 80 height 14
click at [963, 197] on span "Real Time Stock" at bounding box center [974, 203] width 63 height 14
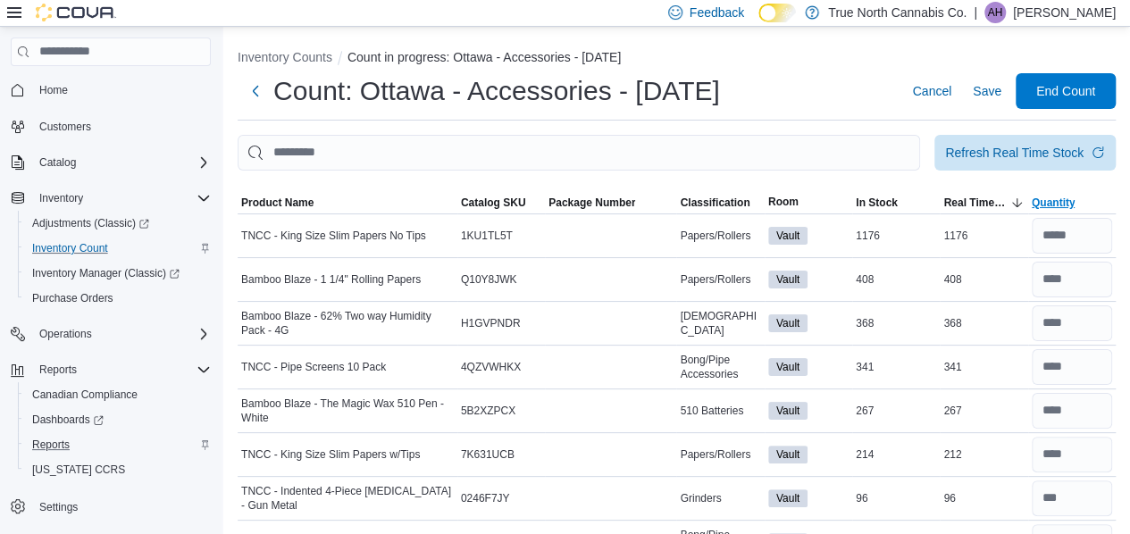
click at [1069, 203] on span "Quantity" at bounding box center [1054, 203] width 44 height 14
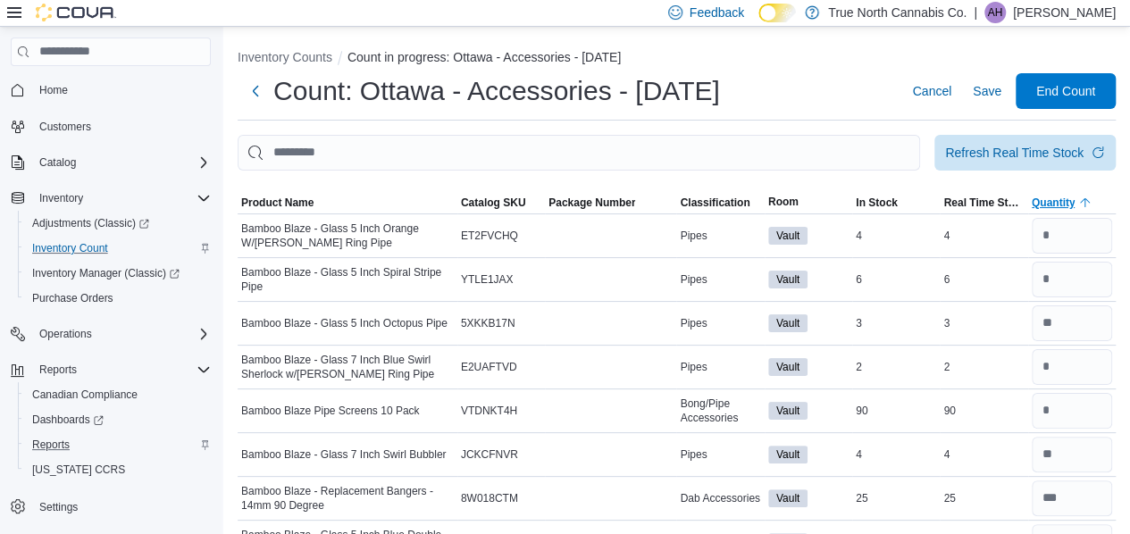
click at [1069, 203] on span "Quantity" at bounding box center [1054, 203] width 44 height 14
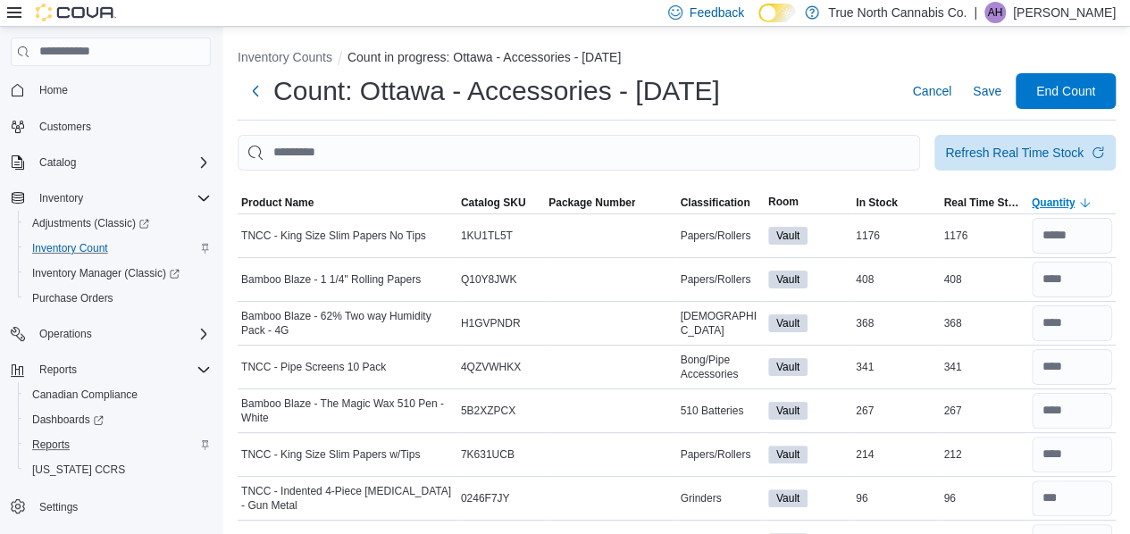
click at [1069, 203] on span "Quantity" at bounding box center [1054, 203] width 44 height 14
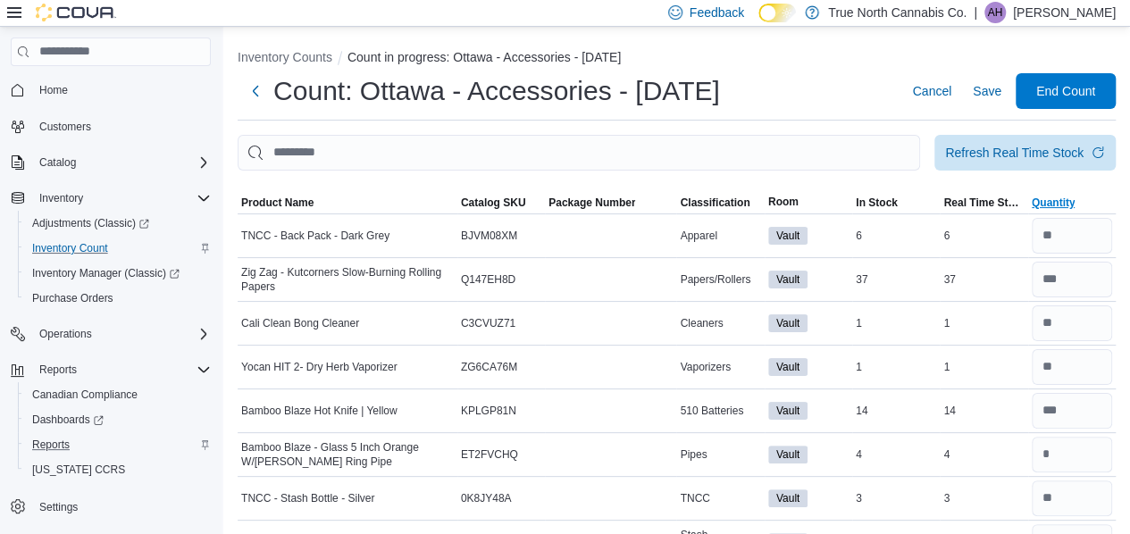
click at [1069, 203] on span "Quantity" at bounding box center [1054, 203] width 44 height 14
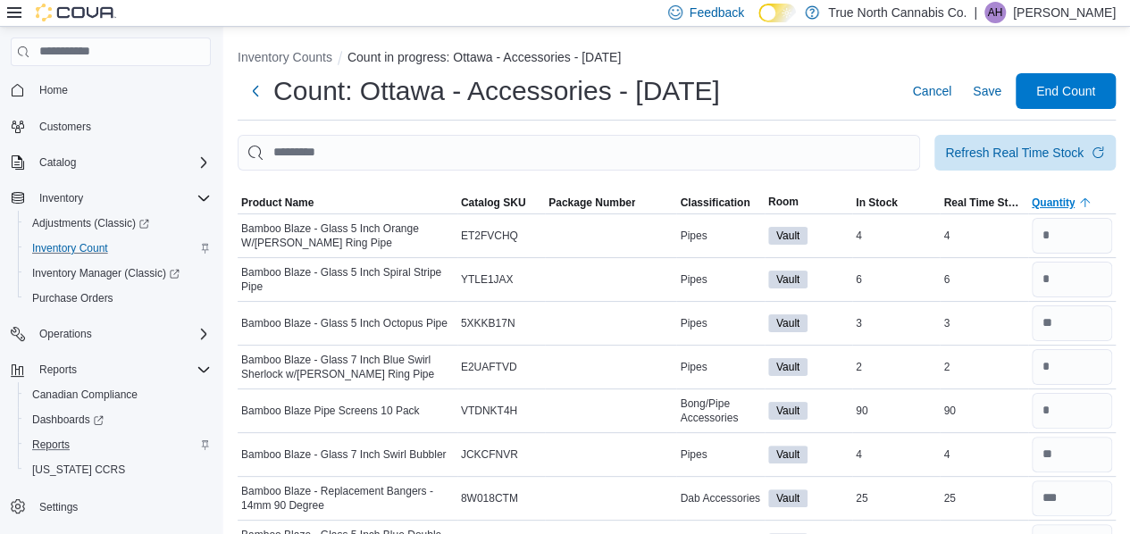
click at [1069, 203] on span "Quantity" at bounding box center [1054, 203] width 44 height 14
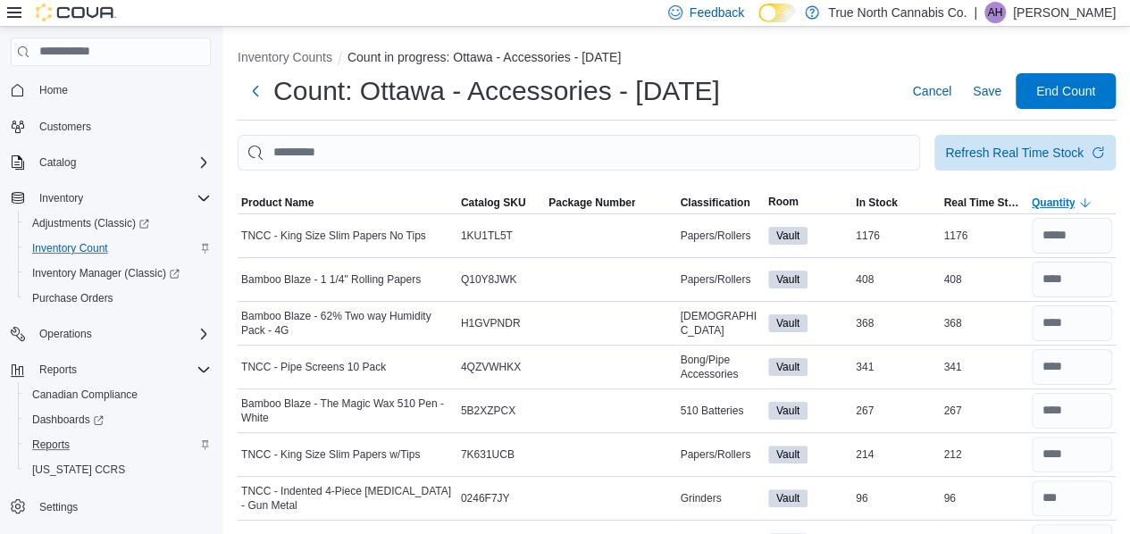
click at [1069, 203] on span "Quantity" at bounding box center [1054, 203] width 44 height 14
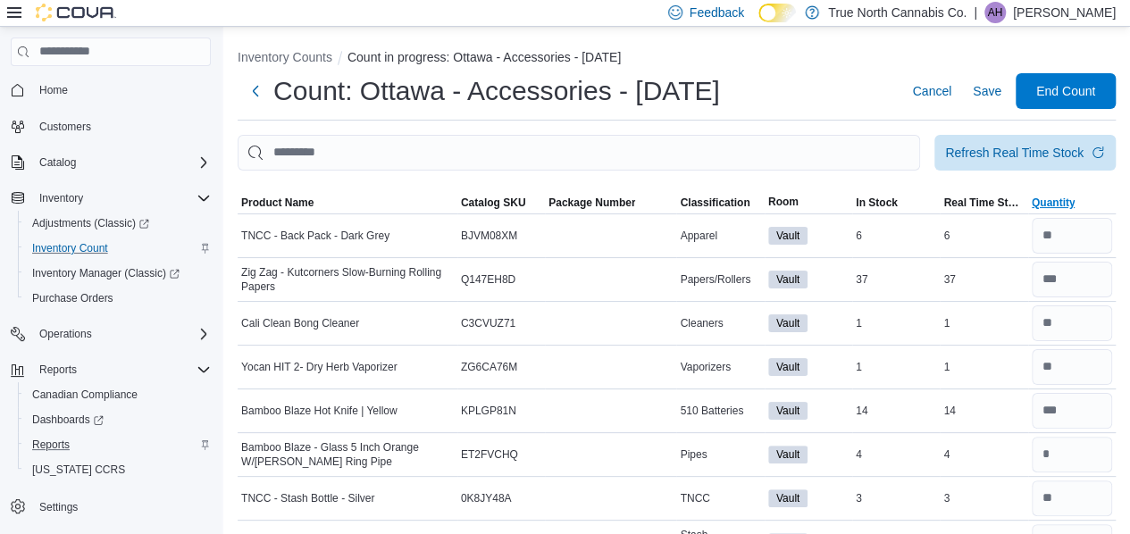
click at [1075, 202] on span "Quantity" at bounding box center [1054, 203] width 44 height 14
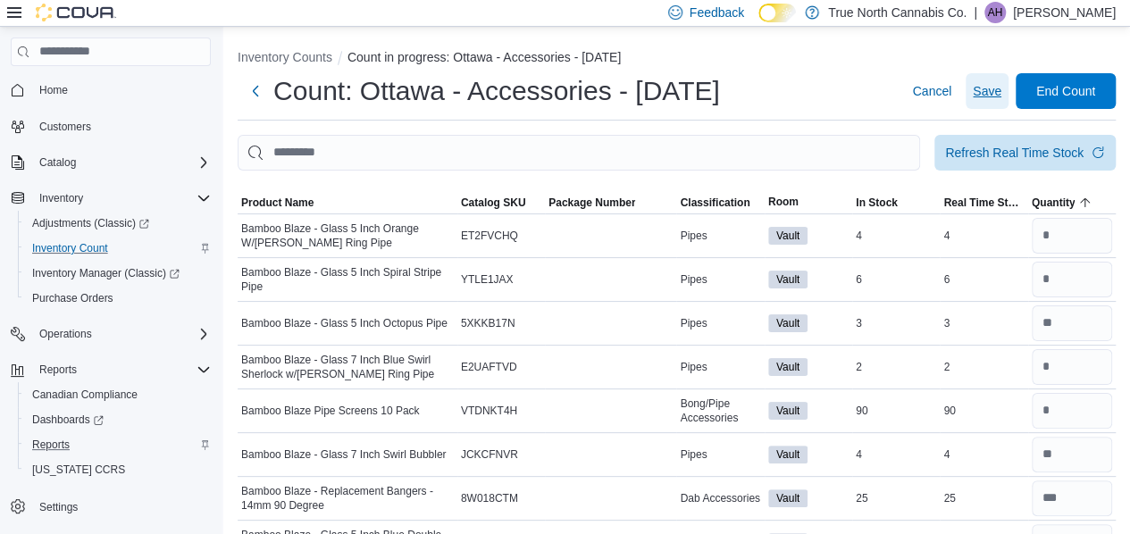
click at [994, 86] on span "Save" at bounding box center [987, 91] width 29 height 18
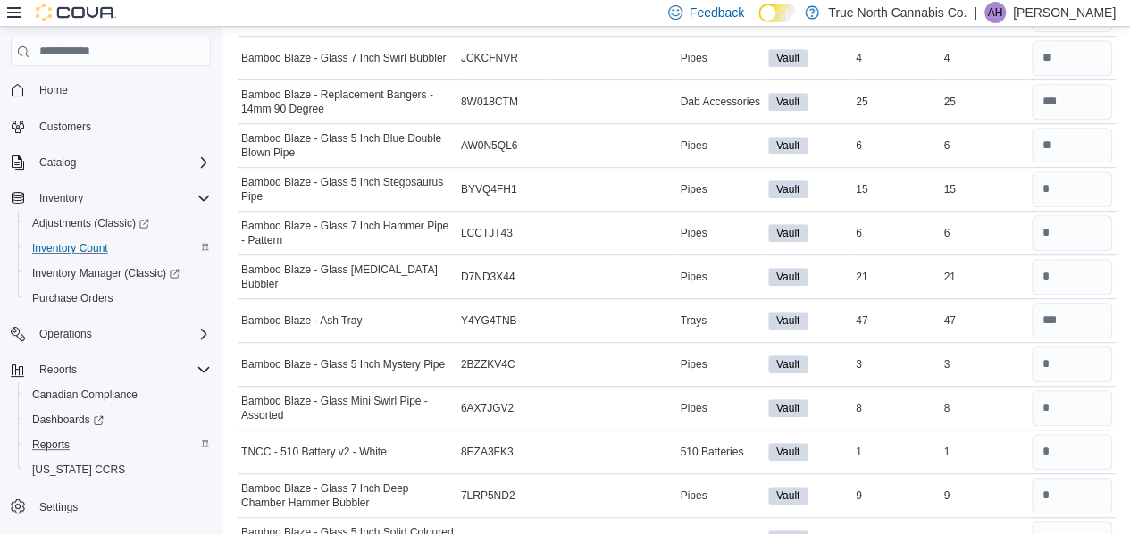
scroll to position [388, 0]
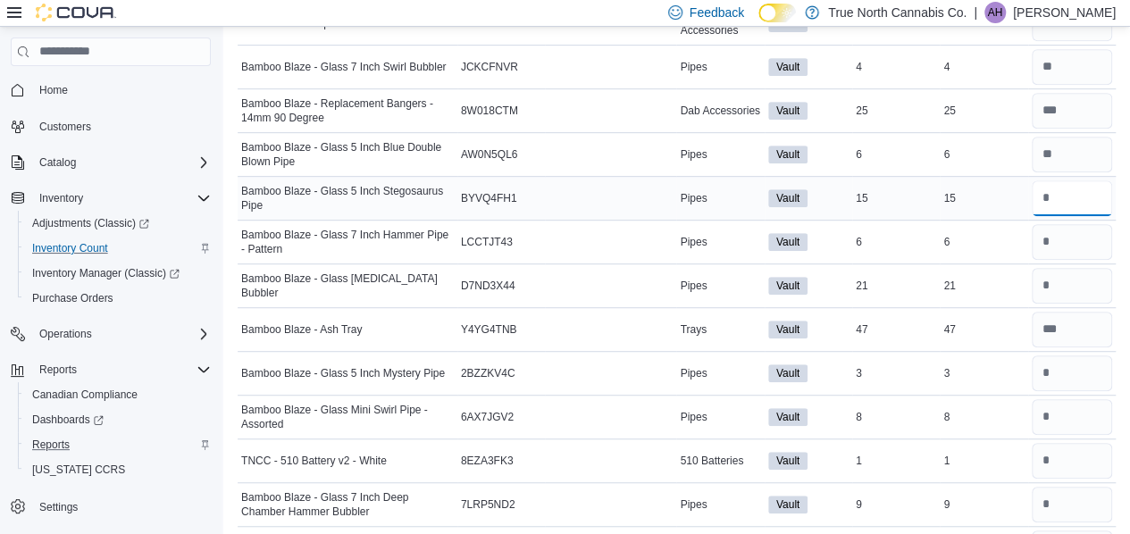
click at [1061, 196] on input "number" at bounding box center [1072, 198] width 80 height 36
click at [1070, 285] on input "number" at bounding box center [1072, 286] width 80 height 36
type input "**"
click at [1072, 194] on input "number" at bounding box center [1072, 198] width 80 height 36
type input "**"
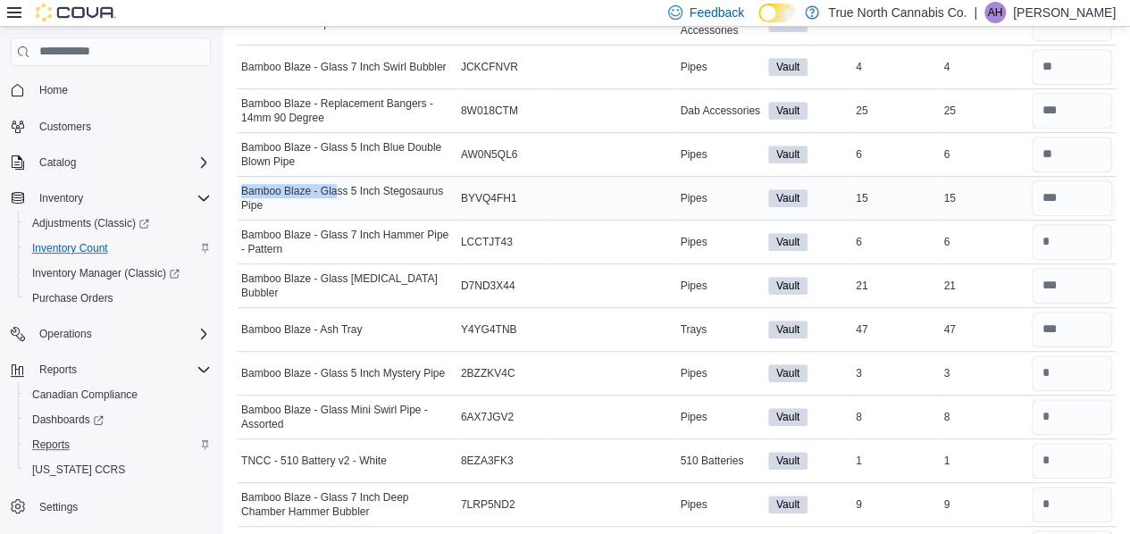
drag, startPoint x: 239, startPoint y: 187, endPoint x: 338, endPoint y: 186, distance: 98.2
click at [338, 186] on div "Bamboo Blaze - Glass 5 Inch Stegosaurus Pipe" at bounding box center [348, 198] width 220 height 36
click at [280, 203] on span "Bamboo Blaze - Glass 5 Inch Stegosaurus Pipe" at bounding box center [347, 198] width 213 height 29
drag, startPoint x: 266, startPoint y: 203, endPoint x: 238, endPoint y: 183, distance: 34.0
click at [238, 183] on div "Bamboo Blaze - Glass 5 Inch Stegosaurus Pipe" at bounding box center [348, 198] width 220 height 36
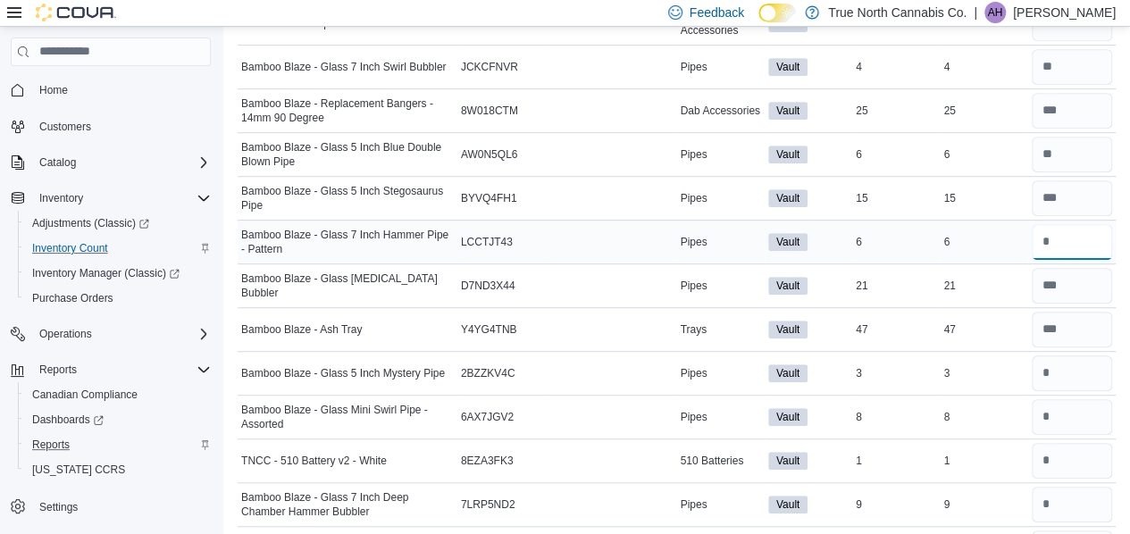
click at [1068, 238] on input "number" at bounding box center [1072, 242] width 80 height 36
click at [1062, 411] on input "number" at bounding box center [1072, 417] width 80 height 36
type input "*"
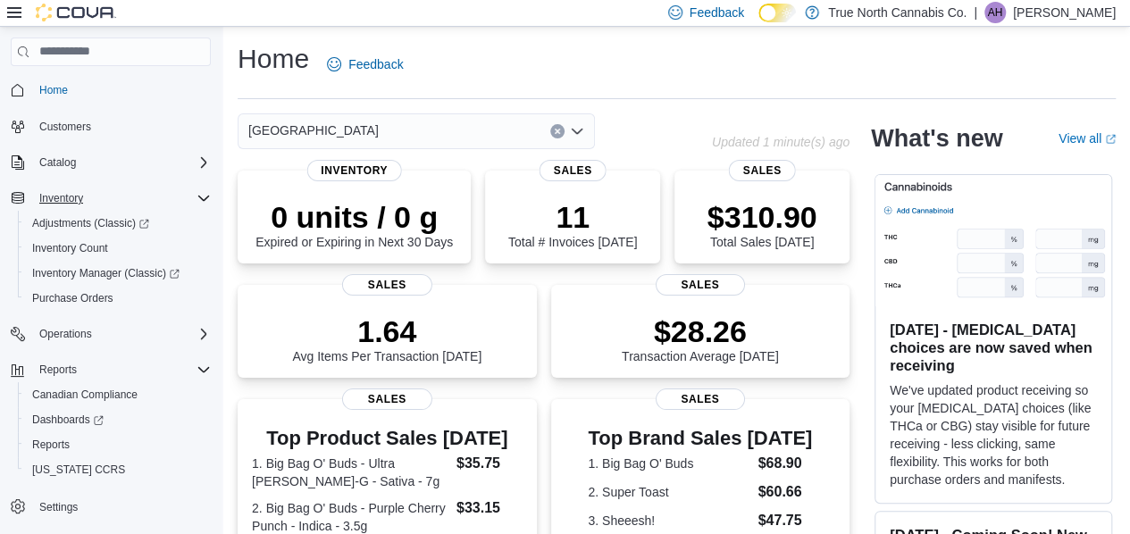
click at [202, 197] on icon "Complex example" at bounding box center [203, 198] width 14 height 14
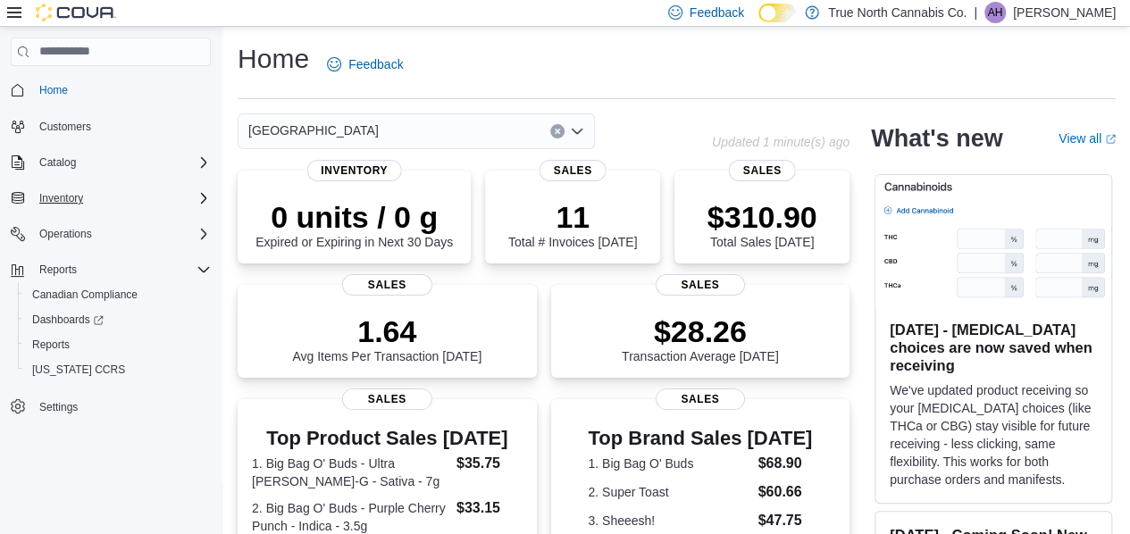
click at [202, 197] on icon "Complex example" at bounding box center [203, 198] width 14 height 14
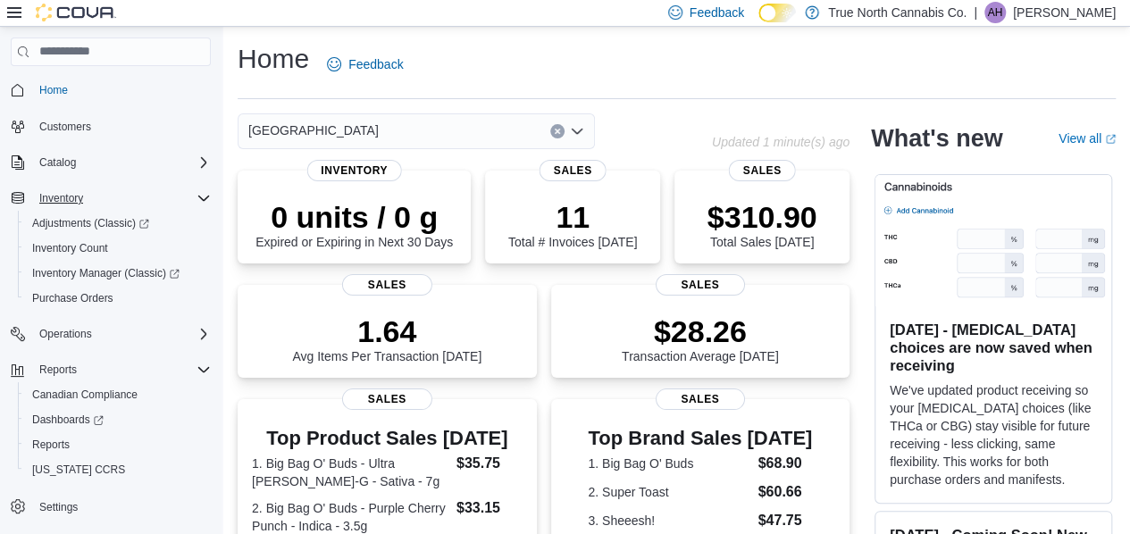
click at [205, 198] on icon "Complex example" at bounding box center [203, 198] width 11 height 5
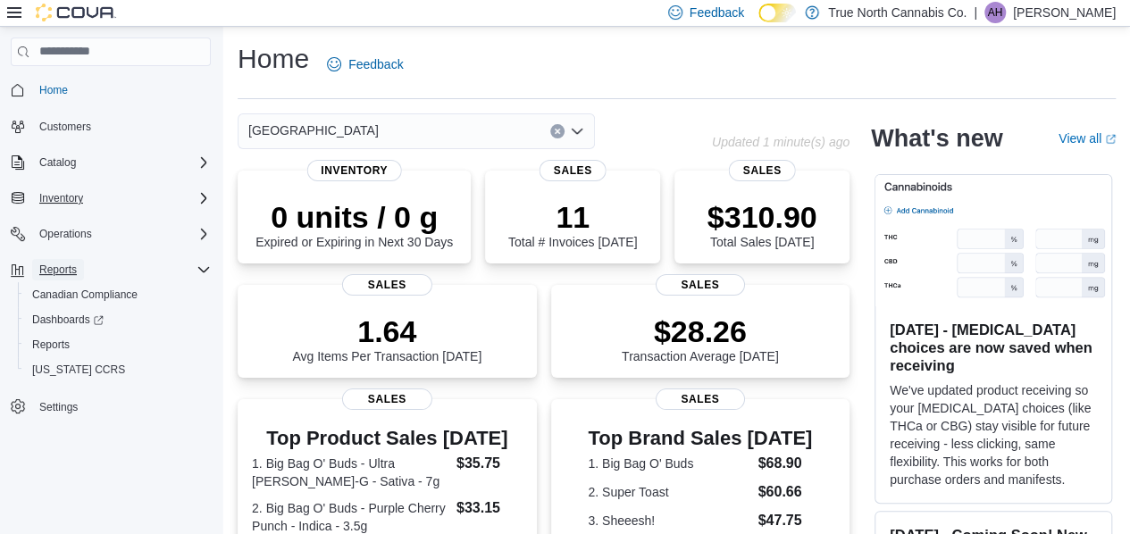
click at [76, 269] on span "Reports" at bounding box center [58, 270] width 38 height 14
click at [55, 342] on span "Reports" at bounding box center [51, 345] width 38 height 14
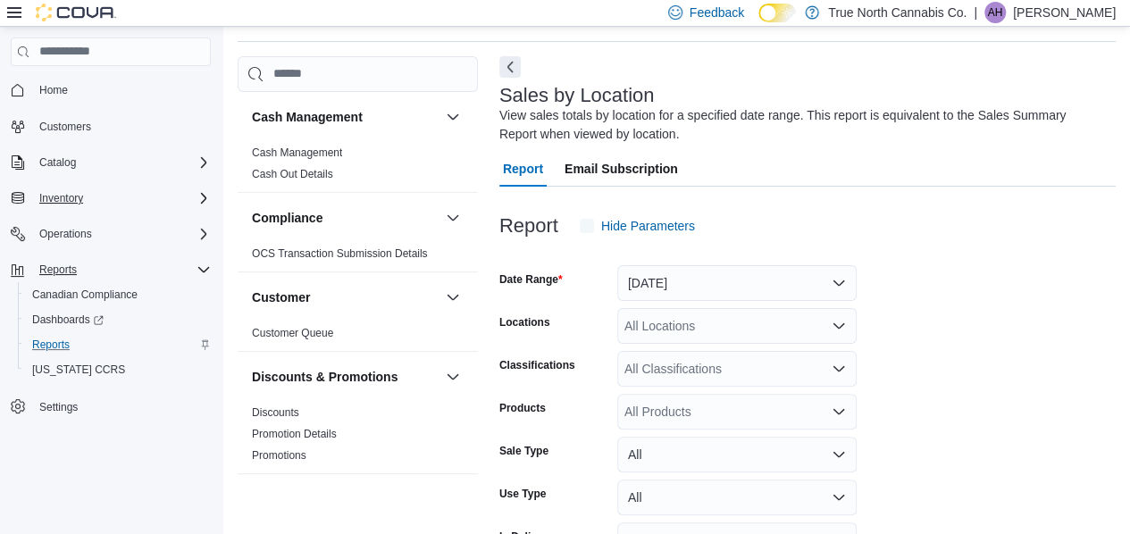
scroll to position [60, 0]
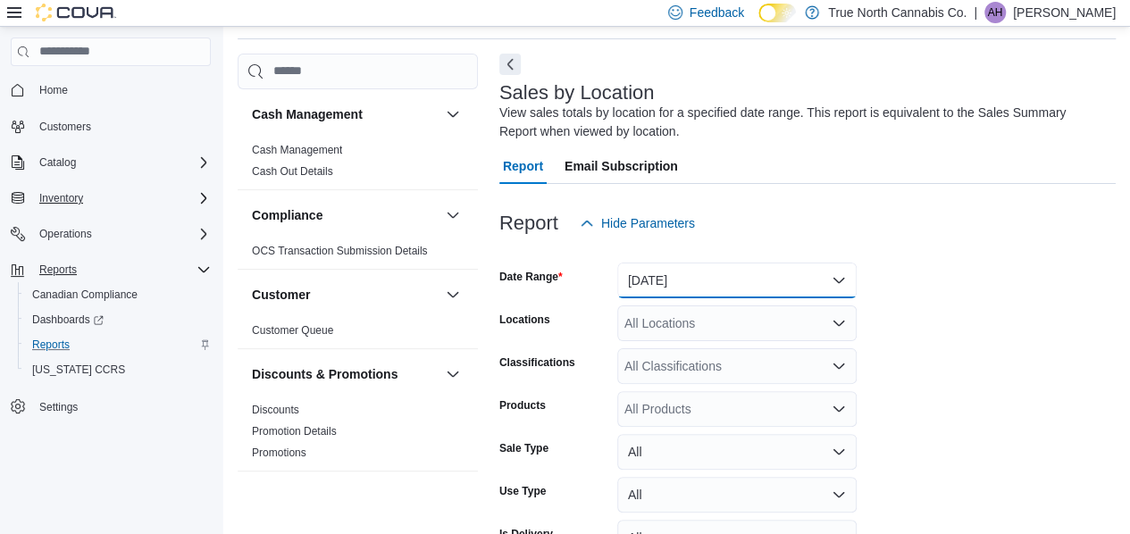
click at [735, 277] on button "[DATE]" at bounding box center [736, 281] width 239 height 36
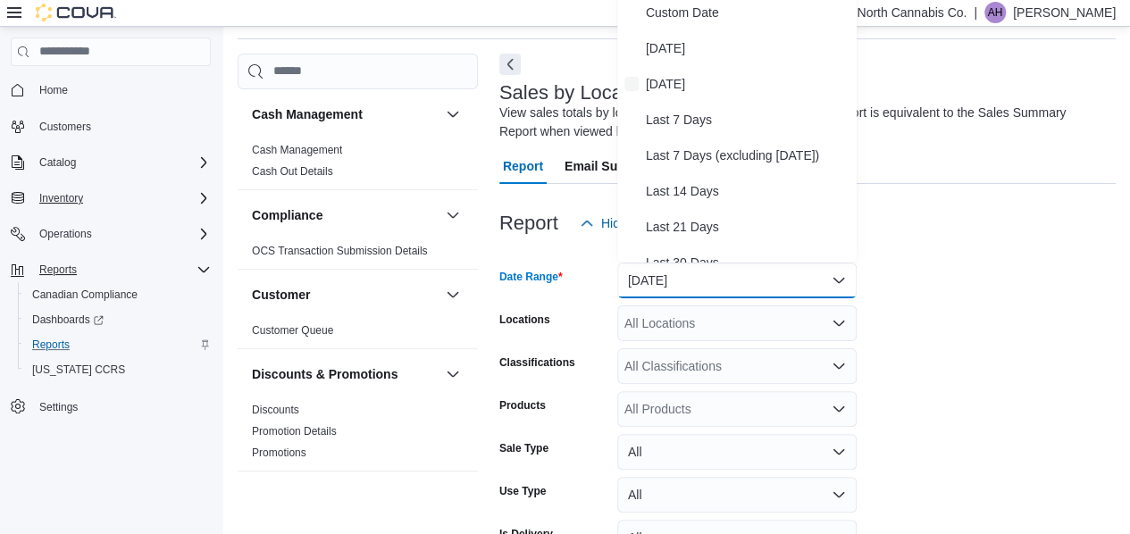
scroll to position [54, 0]
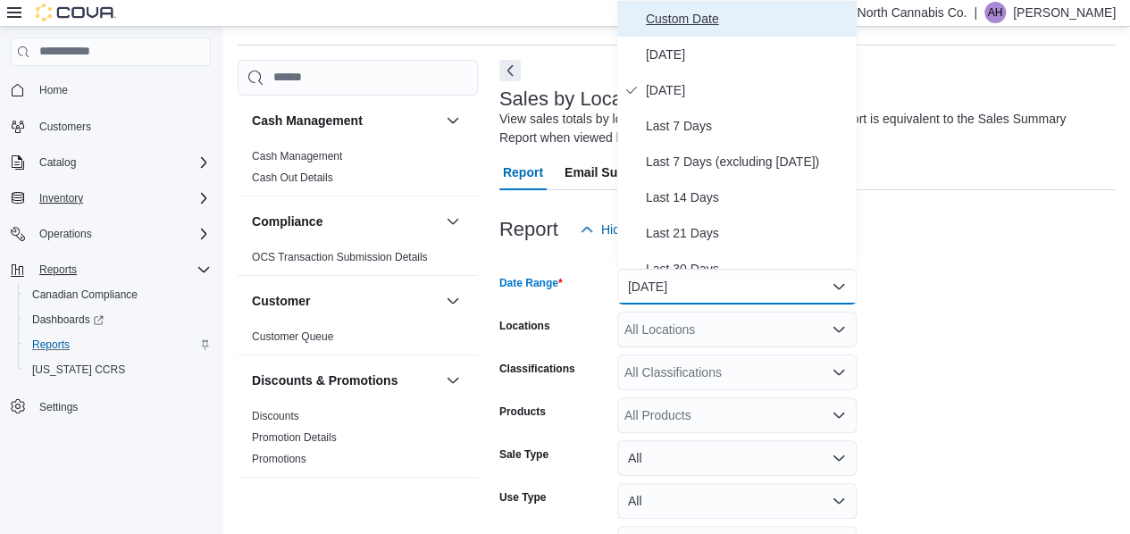
click at [715, 19] on span "Custom Date" at bounding box center [748, 18] width 204 height 21
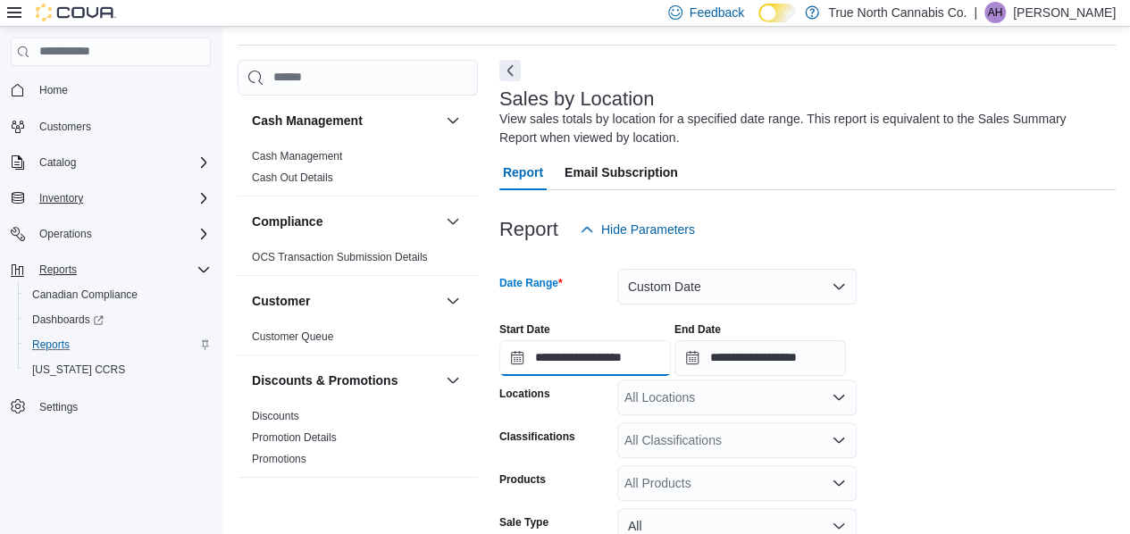
click at [545, 360] on input "**********" at bounding box center [584, 358] width 171 height 36
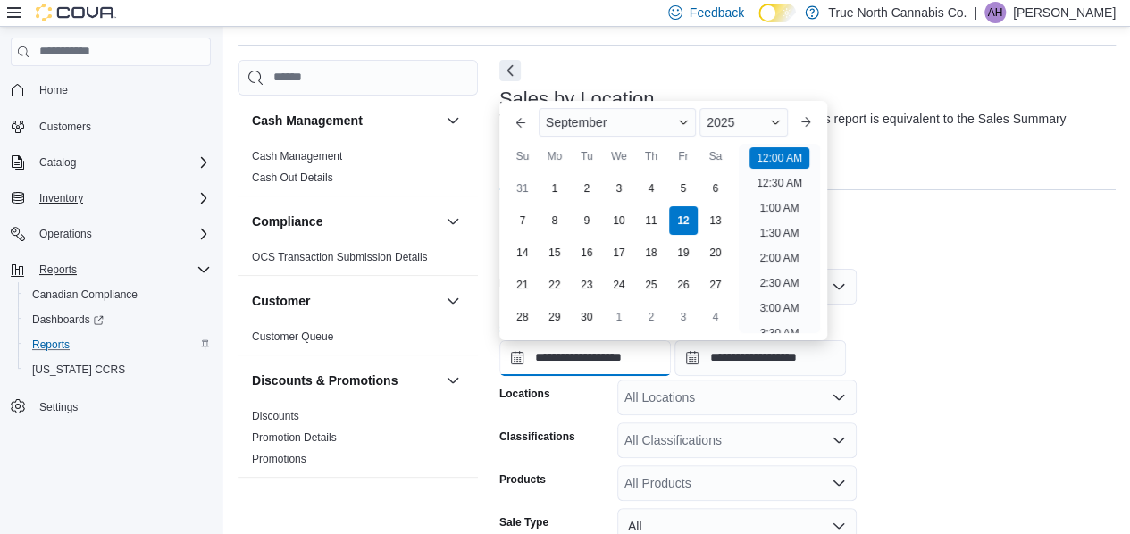
scroll to position [55, 0]
click at [559, 181] on div "1" at bounding box center [554, 187] width 31 height 31
type input "**********"
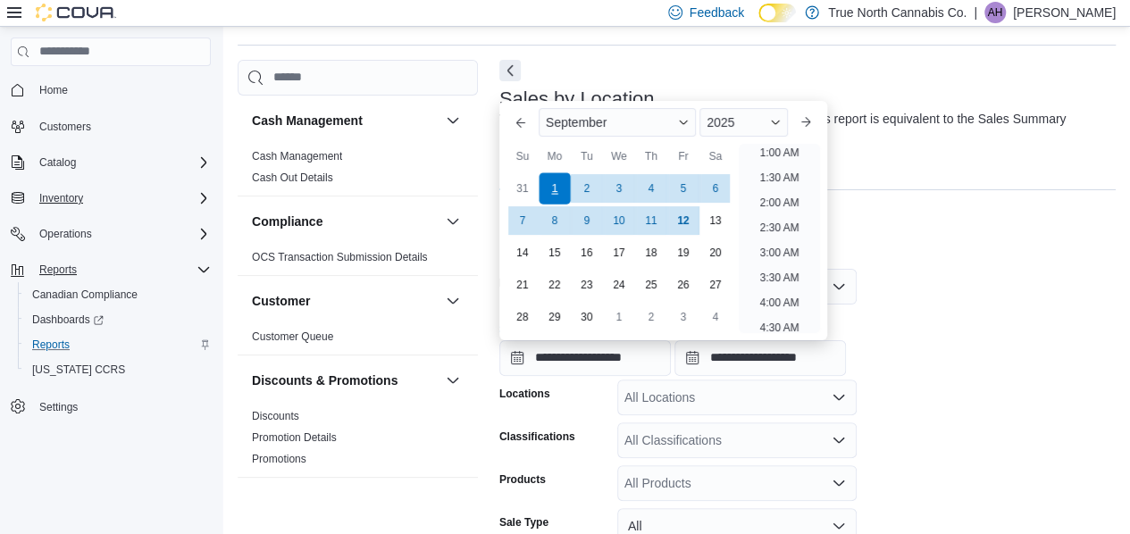
scroll to position [4, 0]
click at [1010, 262] on div at bounding box center [807, 257] width 616 height 21
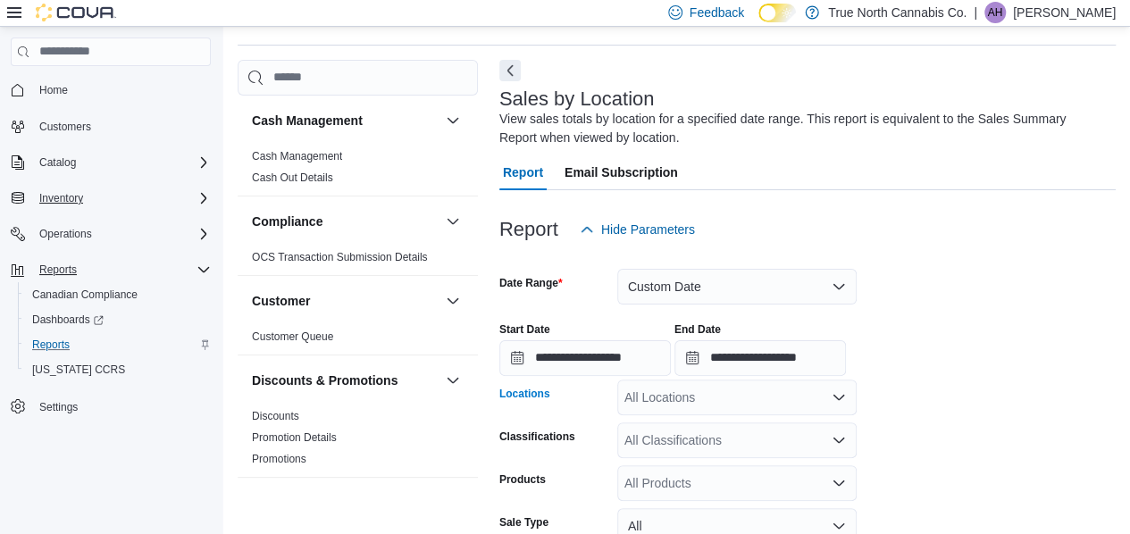
click at [755, 397] on div "All Locations" at bounding box center [736, 398] width 239 height 36
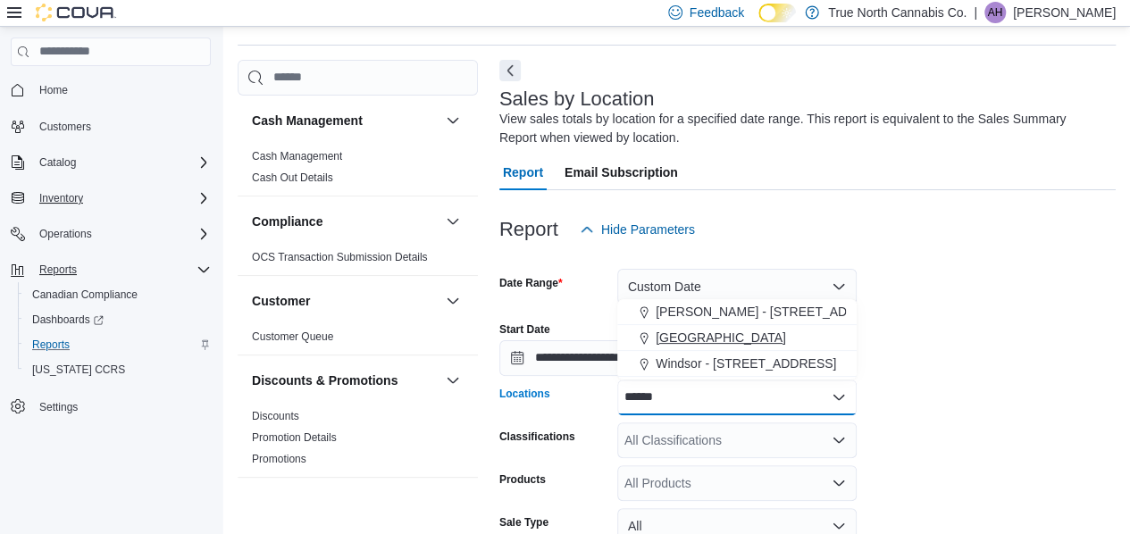
type input "******"
click at [673, 332] on span "[GEOGRAPHIC_DATA]" at bounding box center [721, 338] width 130 height 18
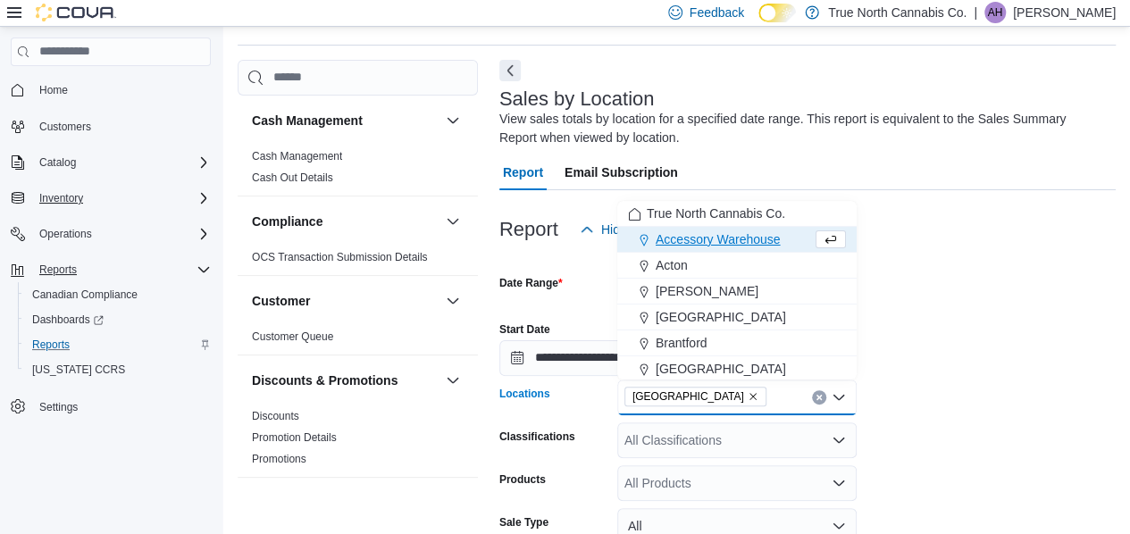
click at [977, 260] on div at bounding box center [807, 257] width 616 height 21
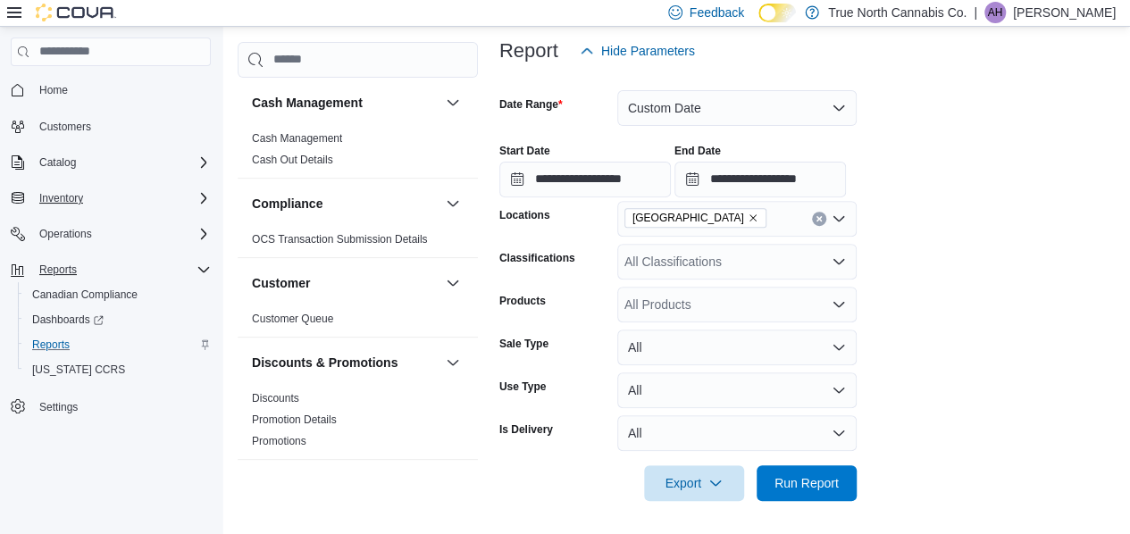
scroll to position [234, 0]
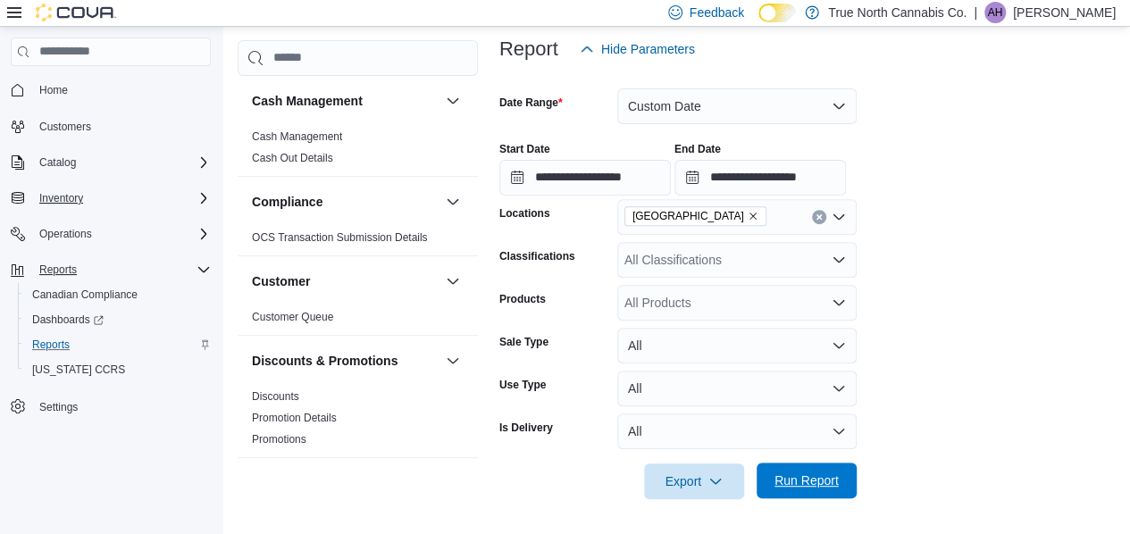
click at [807, 474] on span "Run Report" at bounding box center [806, 481] width 64 height 18
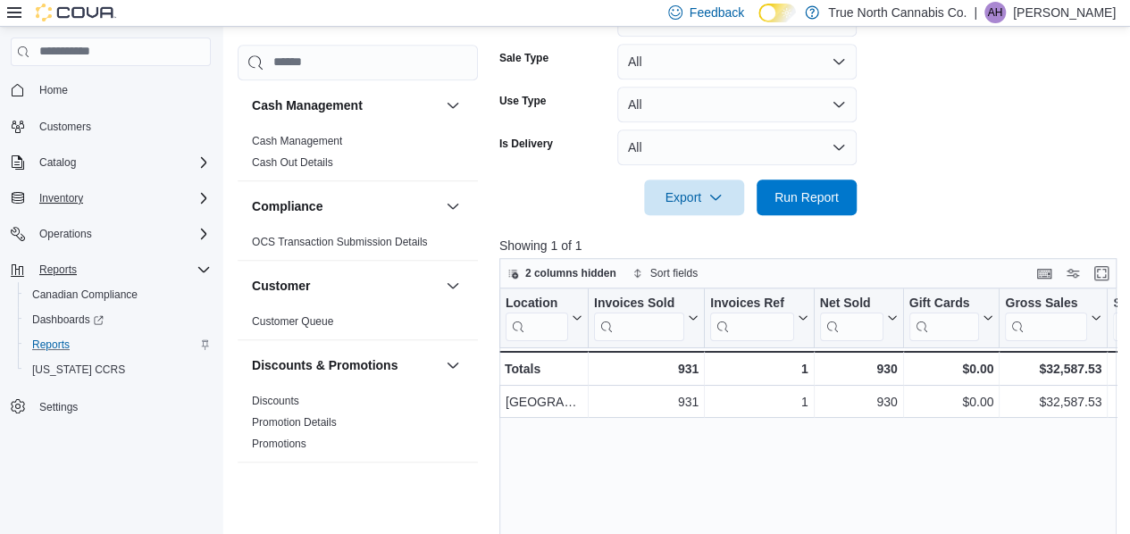
scroll to position [581, 0]
